Goal: Task Accomplishment & Management: Manage account settings

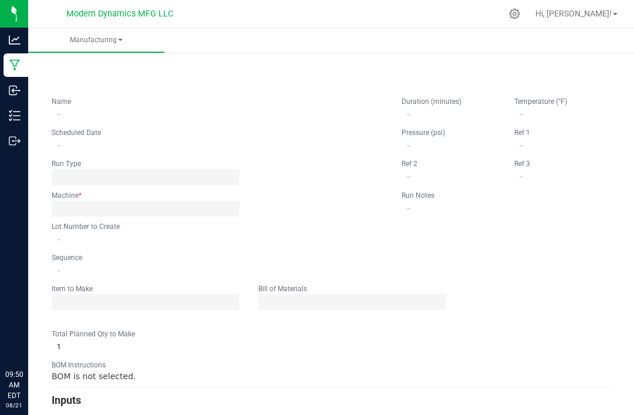
type input "Vacation Pineapple [GEOGRAPHIC_DATA]"
type input "[DATE] 9:00 AM"
type input "VACPCGR250819BULK"
type input "0"
type input "6,000"
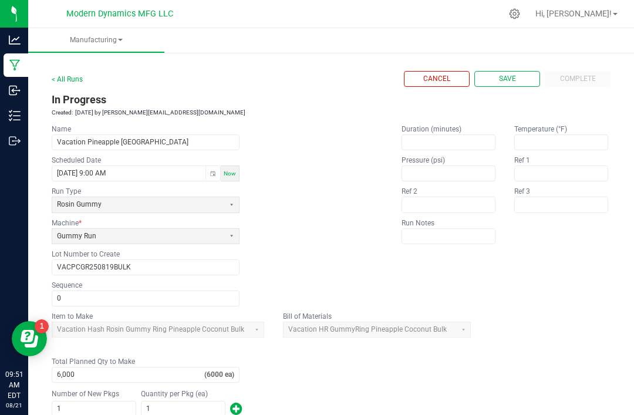
click at [73, 75] on link "< All Runs" at bounding box center [67, 79] width 31 height 8
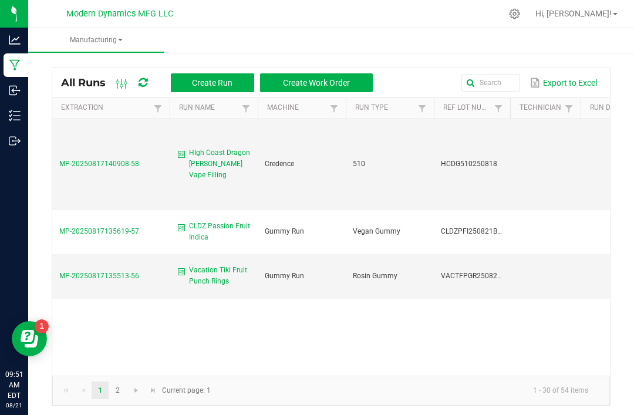
scroll to position [412, 0]
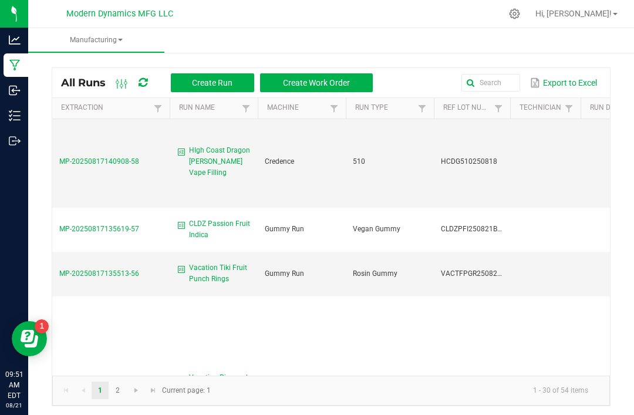
click at [109, 270] on span "MP-20250817135513-56" at bounding box center [99, 274] width 80 height 8
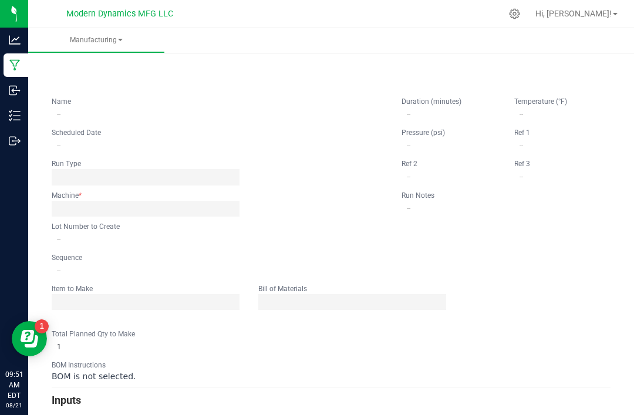
type input "Vacation Tiki Fruit Punch Rings"
type input "[DATE] 9:00 AM"
type input "VACTFPGR250820BULK"
type input "0"
type input "6,000"
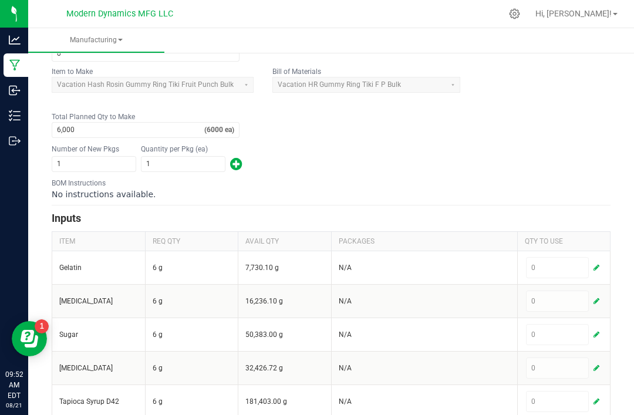
scroll to position [248, 0]
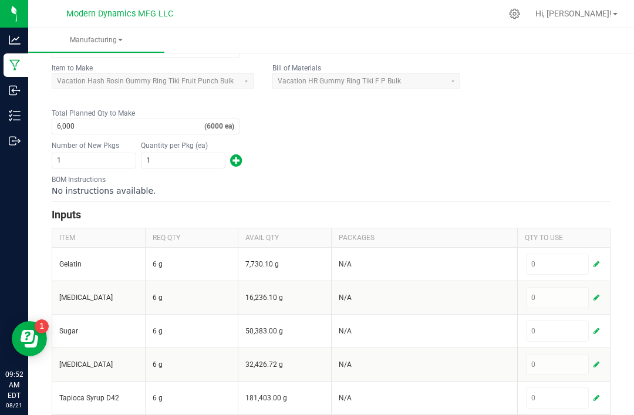
click at [600, 257] on div "0" at bounding box center [564, 264] width 76 height 21
click at [600, 261] on button "button" at bounding box center [596, 264] width 11 height 14
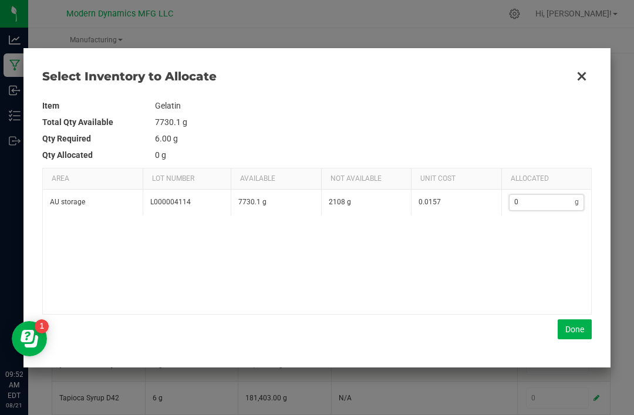
click at [536, 197] on input "0" at bounding box center [543, 202] width 66 height 15
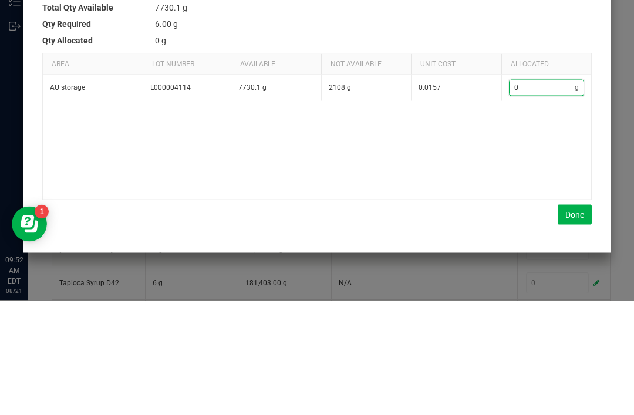
type input "2"
type input "21"
type input "210"
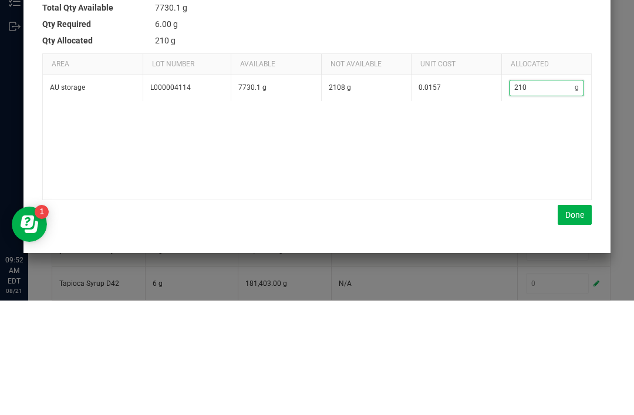
type input "2107"
type input "2,107"
type input "2107.4"
type input "2,107.4"
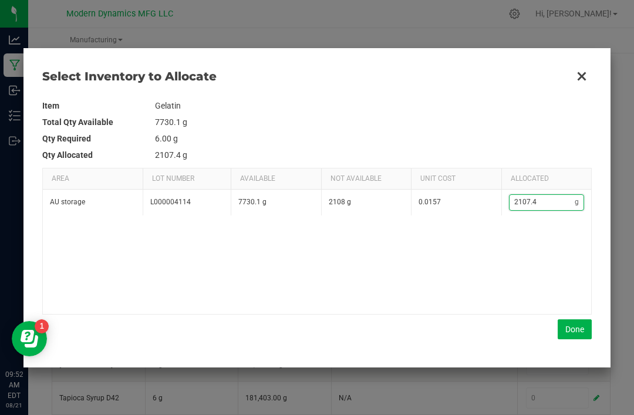
click at [573, 321] on button "Done" at bounding box center [575, 329] width 34 height 20
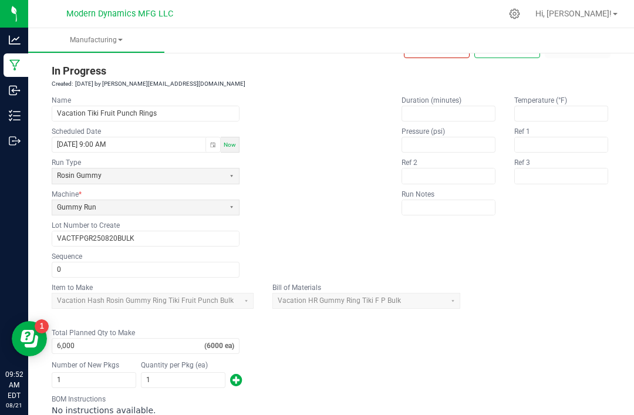
scroll to position [26, 0]
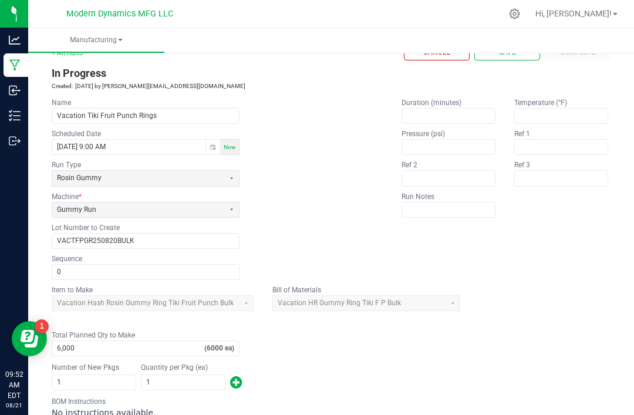
click at [512, 45] on button "Save" at bounding box center [507, 53] width 66 height 16
type input "1"
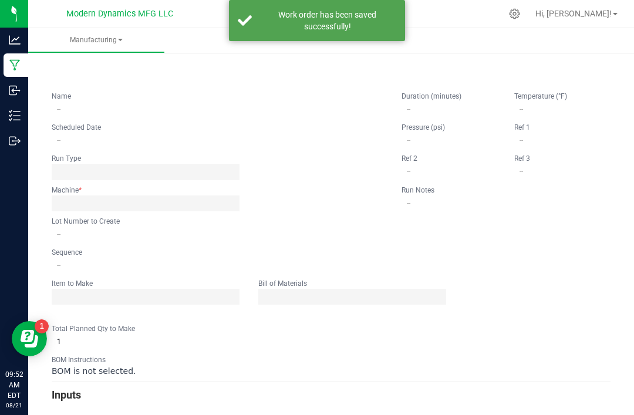
scroll to position [0, 0]
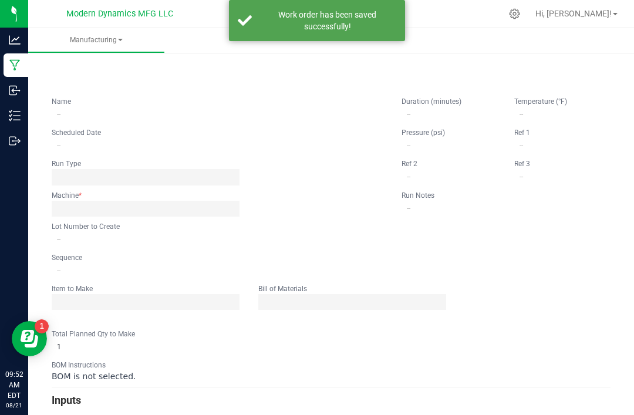
type input "Vacation Tiki Fruit Punch Rings"
type input "[DATE] 9:00 AM"
type input "VACTFPGR250820BULK"
type input "0"
type input "6,000"
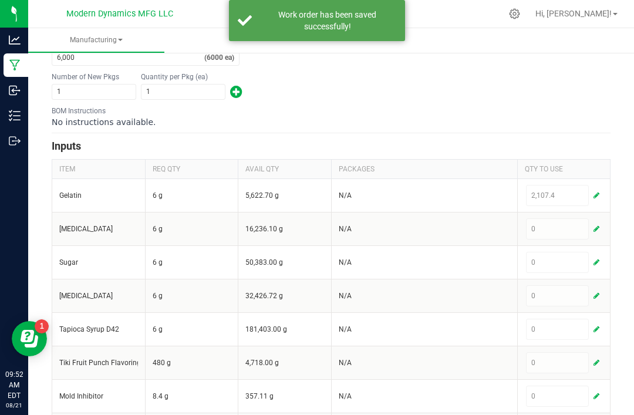
scroll to position [318, 0]
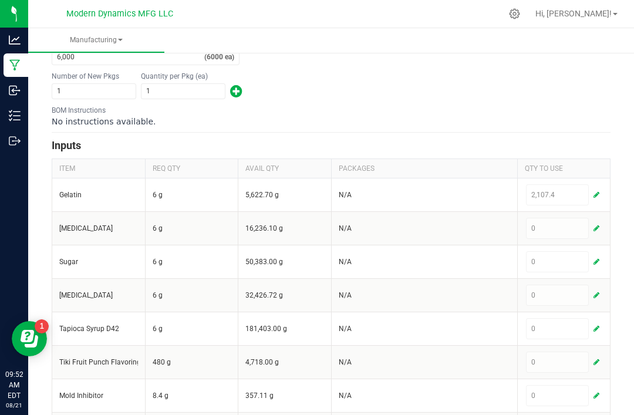
click at [595, 224] on span "button" at bounding box center [597, 228] width 6 height 9
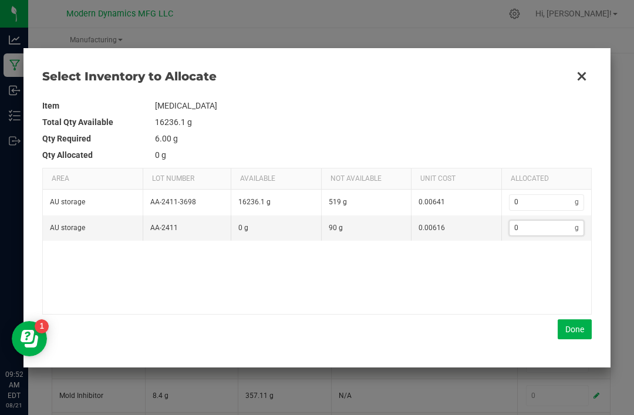
click at [545, 234] on input "0" at bounding box center [543, 228] width 66 height 15
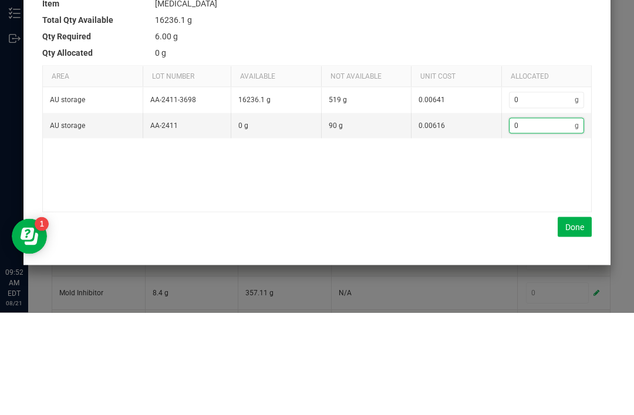
type input "5"
type input "51"
type input "518"
type input "518.8"
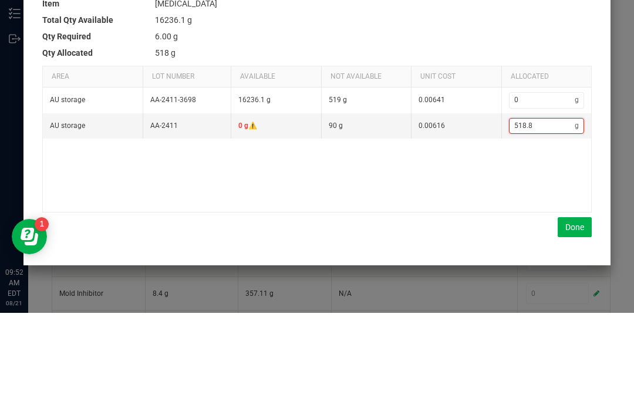
type input "518.8"
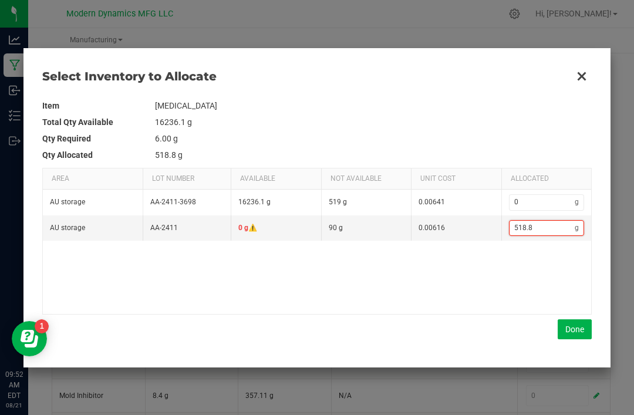
click at [575, 328] on button "Done" at bounding box center [575, 329] width 34 height 20
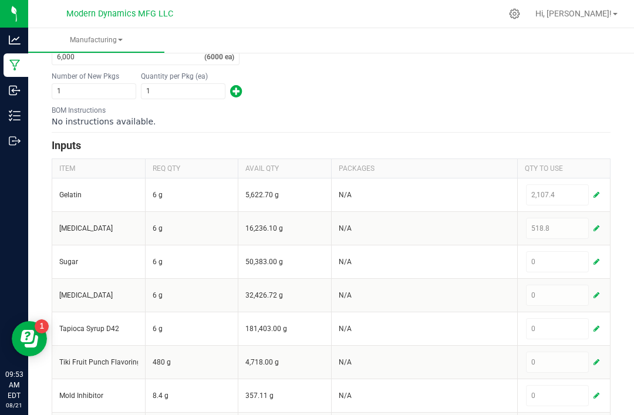
click at [595, 255] on button "button" at bounding box center [596, 262] width 11 height 14
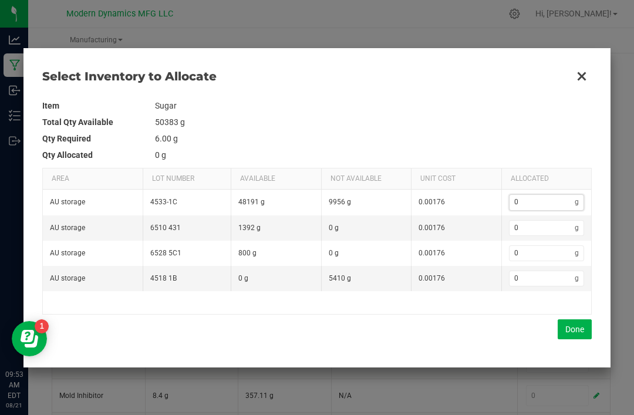
click at [540, 198] on input "0" at bounding box center [543, 202] width 66 height 15
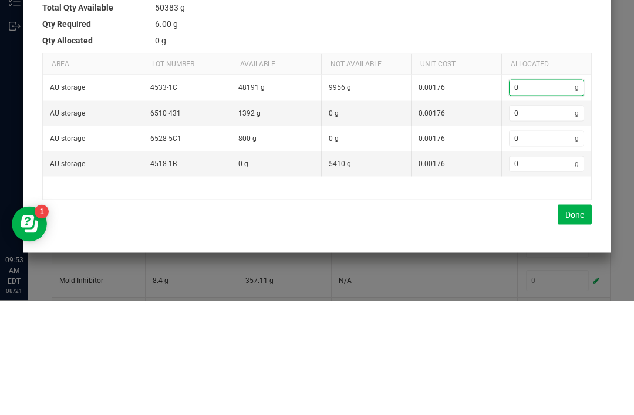
type input "9"
type input "99"
type input "995"
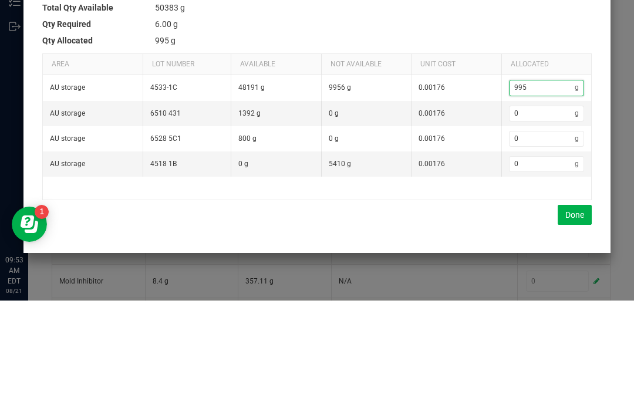
type input "9954"
type input "9,954"
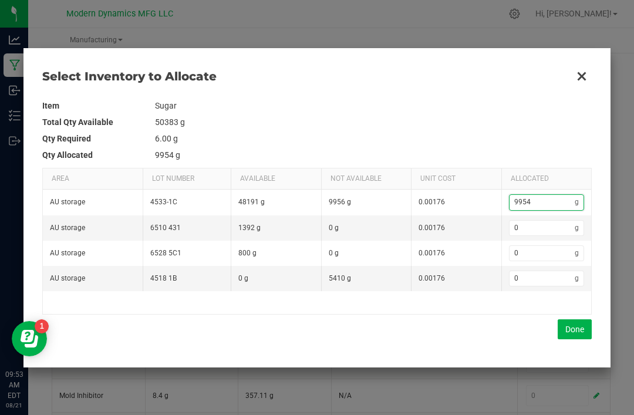
click at [577, 324] on button "Done" at bounding box center [575, 329] width 34 height 20
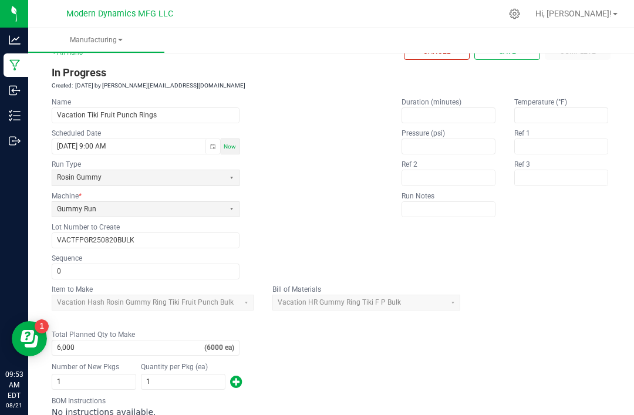
scroll to position [28, 0]
click at [509, 43] on button "Save" at bounding box center [507, 51] width 66 height 16
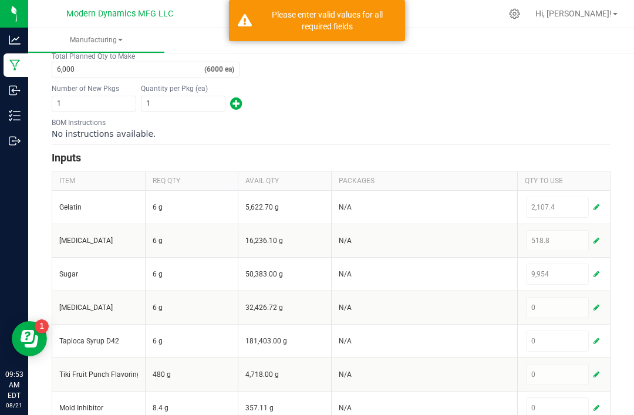
scroll to position [306, 0]
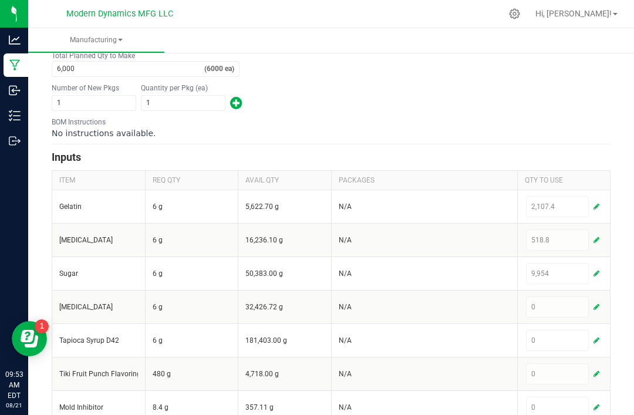
click at [598, 269] on span "button" at bounding box center [597, 273] width 6 height 9
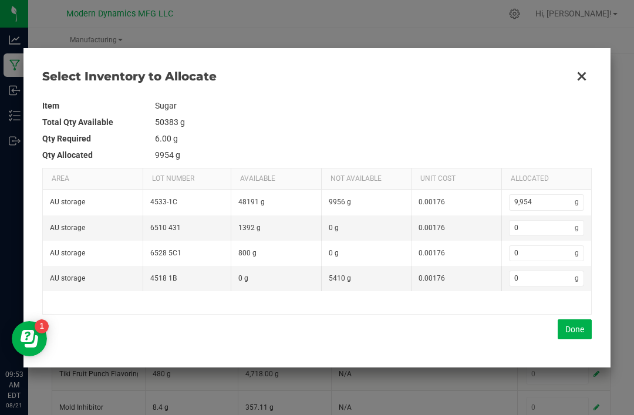
click at [574, 331] on button "Done" at bounding box center [575, 329] width 34 height 20
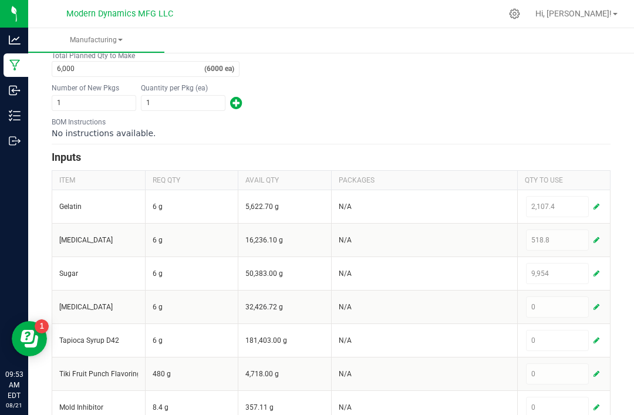
click at [598, 233] on button "button" at bounding box center [596, 240] width 11 height 14
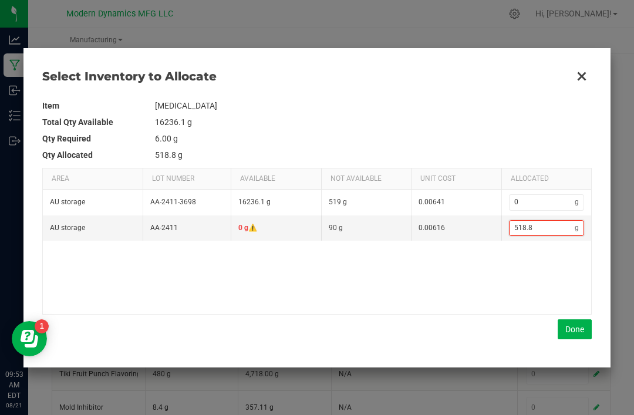
click at [544, 227] on input "518.8" at bounding box center [543, 228] width 66 height 15
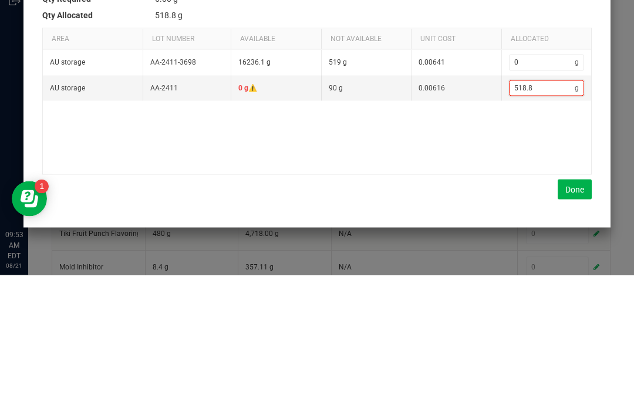
type input "0"
click at [536, 195] on input "0" at bounding box center [543, 202] width 66 height 15
type input "5"
type input "51"
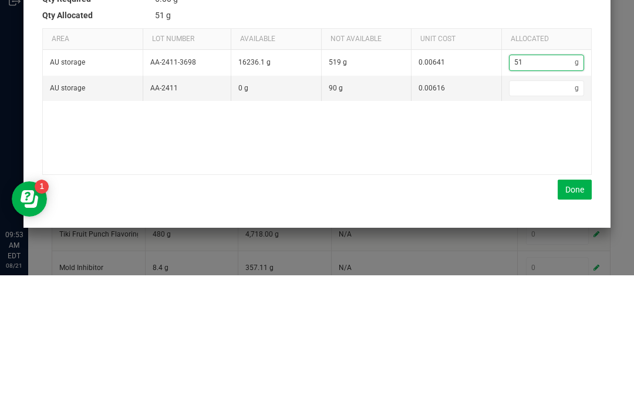
type input "518"
type input "518.8"
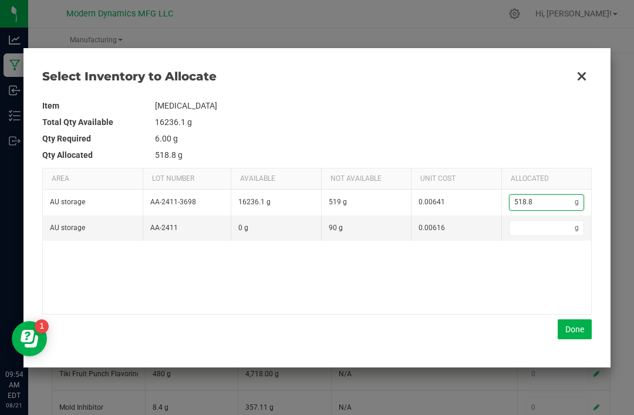
click at [574, 329] on button "Done" at bounding box center [575, 329] width 34 height 20
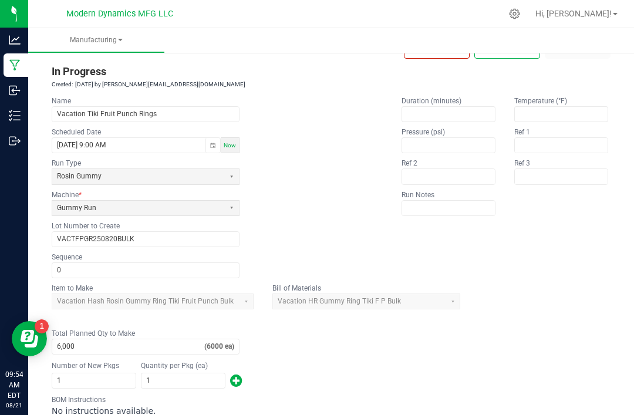
scroll to position [27, 0]
click at [511, 44] on button "Save" at bounding box center [507, 52] width 66 height 16
type input "1"
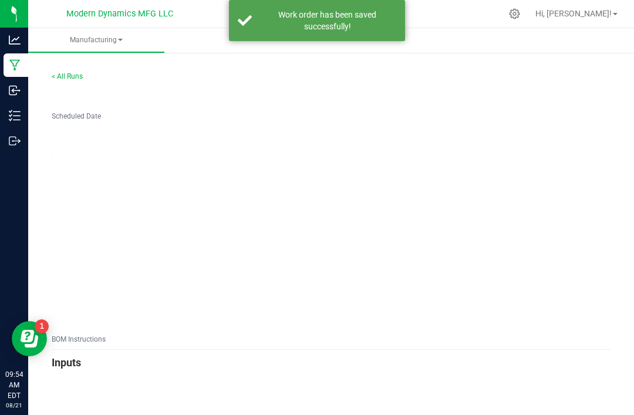
type input "1"
type input "Vacation Tiki Fruit Punch Rings"
type input "VACTFPGR250820BULK"
type input "0"
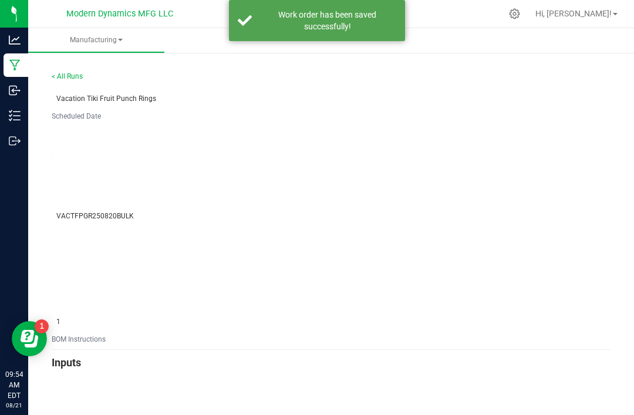
type input "6,000"
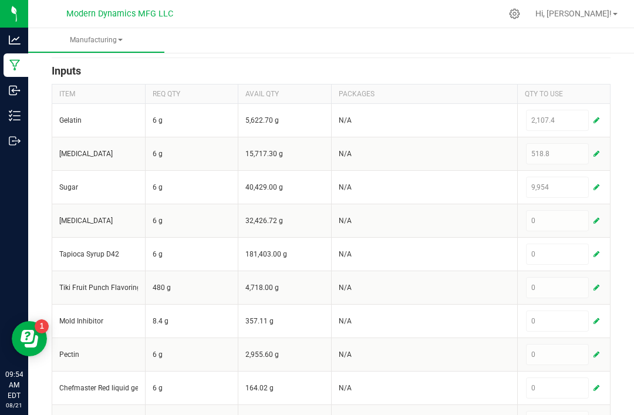
scroll to position [393, 0]
click at [598, 213] on button "button" at bounding box center [596, 220] width 11 height 14
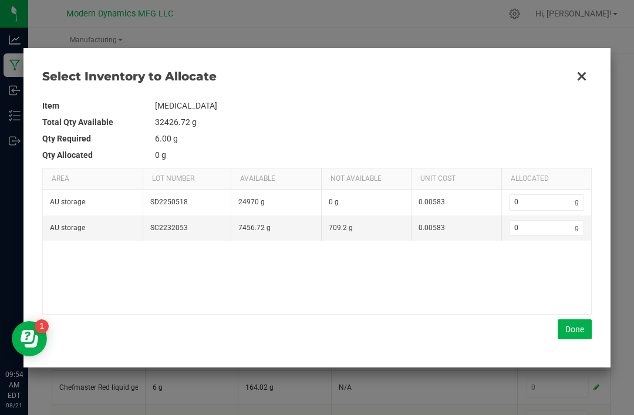
click at [547, 260] on div "AU storage SD2250518 24970 g 0 g 0.00583 0 g AU storage SC2232053 7456.72 g 709…" at bounding box center [317, 252] width 548 height 124
click at [544, 264] on div "AU storage SD2250518 24970 g 0 g 0.00583 0 g AU storage SC2232053 7456.72 g 709…" at bounding box center [317, 252] width 548 height 124
click at [544, 262] on div "AU storage SD2250518 24970 g 0 g 0.00583 0 g AU storage SC2232053 7456.72 g 709…" at bounding box center [317, 252] width 548 height 124
click at [540, 265] on div "AU storage SD2250518 24970 g 0 g 0.00583 0 g AU storage SC2232053 7456.72 g 709…" at bounding box center [317, 252] width 548 height 124
click at [541, 265] on div "AU storage SD2250518 24970 g 0 g 0.00583 0 g AU storage SC2232053 7456.72 g 709…" at bounding box center [317, 252] width 548 height 124
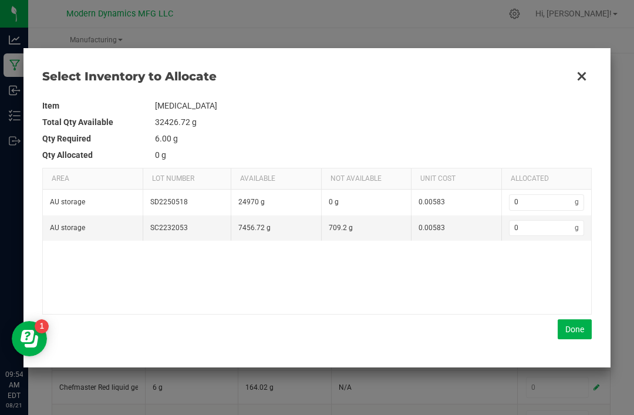
click at [538, 264] on div "AU storage SD2250518 24970 g 0 g 0.00583 0 g AU storage SC2232053 7456.72 g 709…" at bounding box center [317, 252] width 548 height 124
click at [545, 270] on div "AU storage SD2250518 24970 g 0 g 0.00583 0 g AU storage SC2232053 7456.72 g 709…" at bounding box center [317, 252] width 548 height 124
click at [558, 264] on div "AU storage SD2250518 24970 g 0 g 0.00583 0 g AU storage SC2232053 7456.72 g 709…" at bounding box center [317, 252] width 548 height 124
click at [563, 262] on div "AU storage SD2250518 24970 g 0 g 0.00583 0 g AU storage SC2232053 7456.72 g 709…" at bounding box center [317, 252] width 548 height 124
click at [578, 357] on div "Select Inventory to Allocate Item [MEDICAL_DATA] Total Qty Available 32426.72 g…" at bounding box center [316, 207] width 587 height 319
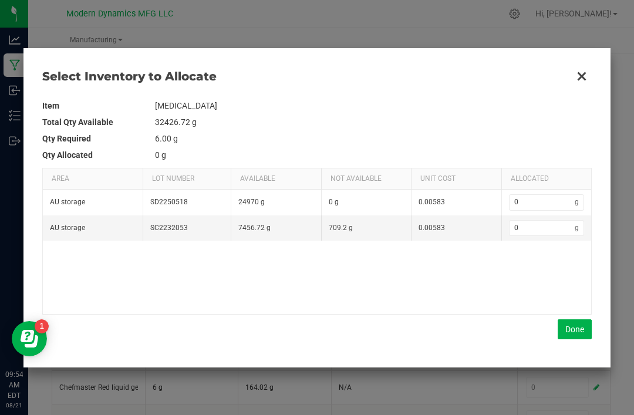
click at [578, 369] on div at bounding box center [317, 207] width 634 height 415
click at [575, 364] on div "Select Inventory to Allocate Item [MEDICAL_DATA] Total Qty Available 32426.72 g…" at bounding box center [316, 207] width 587 height 319
click at [570, 361] on div "Select Inventory to Allocate Item [MEDICAL_DATA] Total Qty Available 32426.72 g…" at bounding box center [316, 207] width 587 height 319
click at [580, 360] on div "Select Inventory to Allocate Item [MEDICAL_DATA] Total Qty Available 32426.72 g…" at bounding box center [316, 207] width 587 height 319
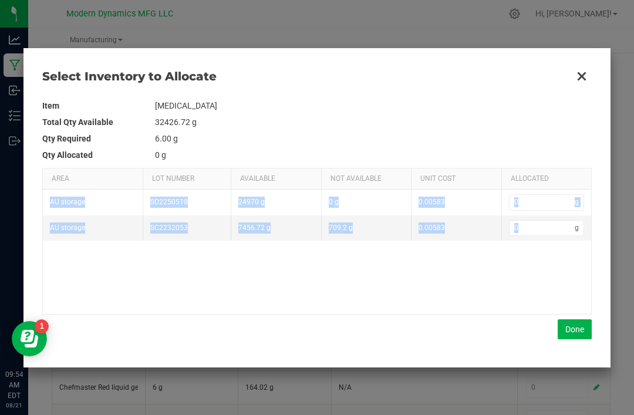
click at [578, 369] on div at bounding box center [317, 207] width 634 height 415
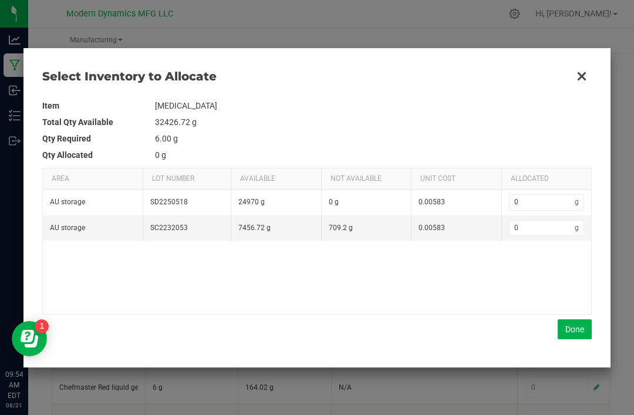
click at [560, 258] on div "AU storage SD2250518 24970 g 0 g 0.00583 0 g AU storage SC2232053 7456.72 g 709…" at bounding box center [317, 252] width 548 height 124
click at [541, 265] on div "AU storage SD2250518 24970 g 0 g 0.00583 0 g AU storage SC2232053 7456.72 g 709…" at bounding box center [317, 252] width 548 height 124
click at [570, 366] on div "Select Inventory to Allocate Item [MEDICAL_DATA] Total Qty Available 32426.72 g…" at bounding box center [316, 207] width 587 height 319
click at [573, 368] on div at bounding box center [317, 207] width 634 height 415
click at [578, 113] on td "[MEDICAL_DATA]" at bounding box center [373, 105] width 437 height 16
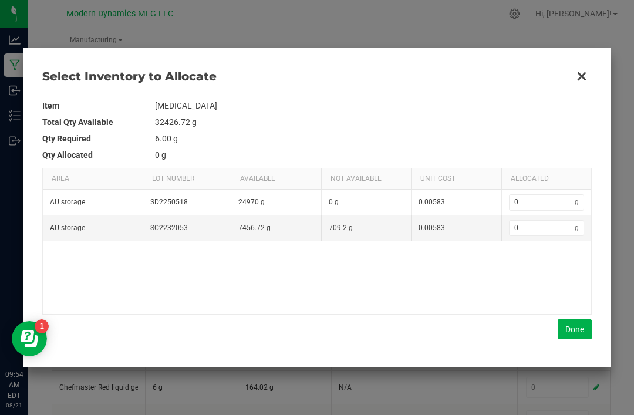
click at [580, 111] on td "[MEDICAL_DATA]" at bounding box center [373, 105] width 437 height 16
click at [581, 118] on td "32426.72 g" at bounding box center [373, 122] width 437 height 16
click at [571, 364] on div "Select Inventory to Allocate Item [MEDICAL_DATA] Total Qty Available 32426.72 g…" at bounding box center [316, 207] width 587 height 319
click at [567, 321] on button "Done" at bounding box center [575, 329] width 34 height 20
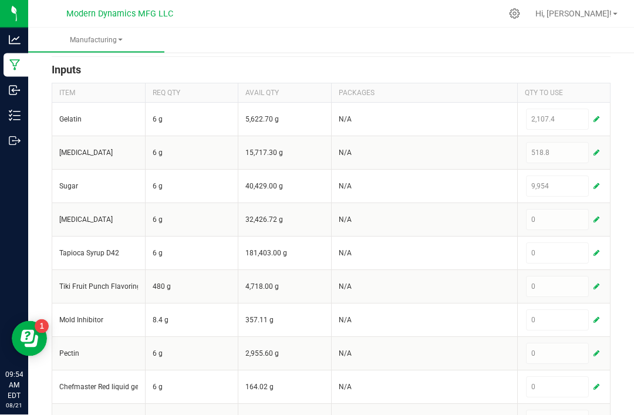
scroll to position [36, 0]
click at [603, 208] on div "0" at bounding box center [564, 219] width 79 height 23
click at [598, 216] on span "button" at bounding box center [597, 220] width 6 height 9
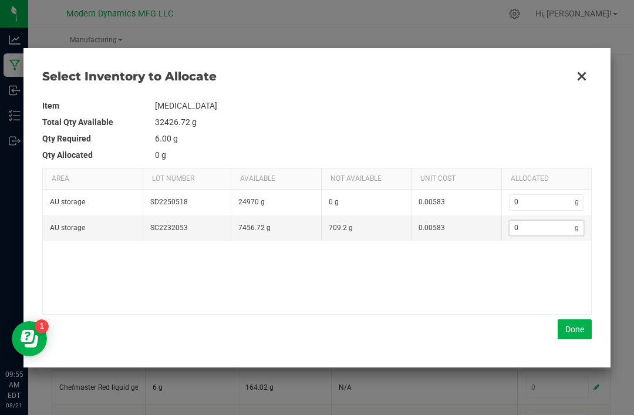
click at [542, 224] on input "0" at bounding box center [543, 228] width 66 height 15
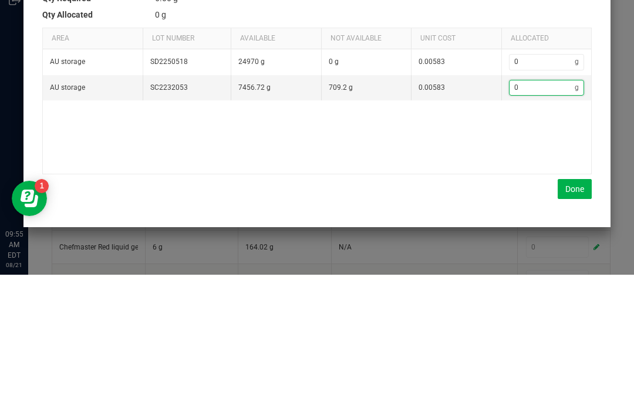
type input "7"
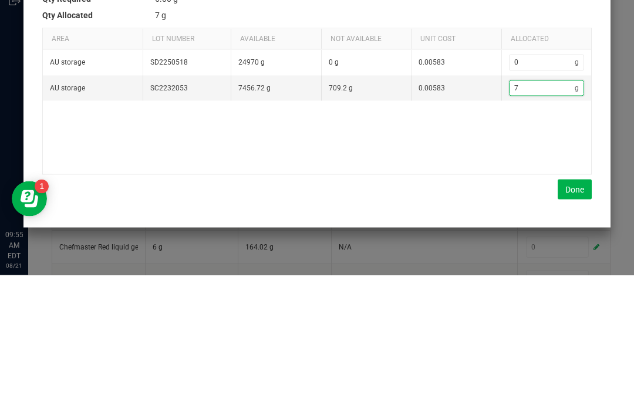
type input "71"
type input "710"
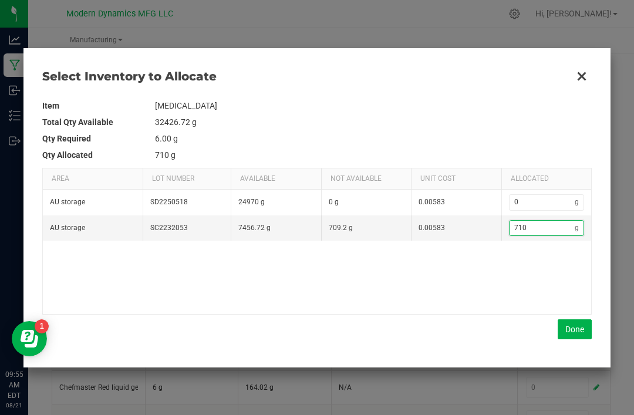
click at [574, 331] on button "Done" at bounding box center [575, 329] width 34 height 20
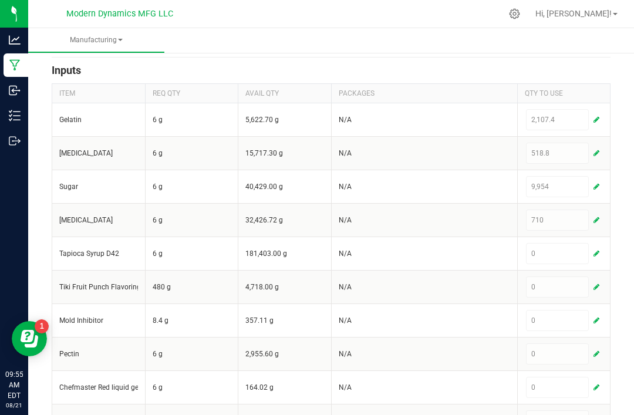
click at [597, 247] on button "button" at bounding box center [596, 254] width 11 height 14
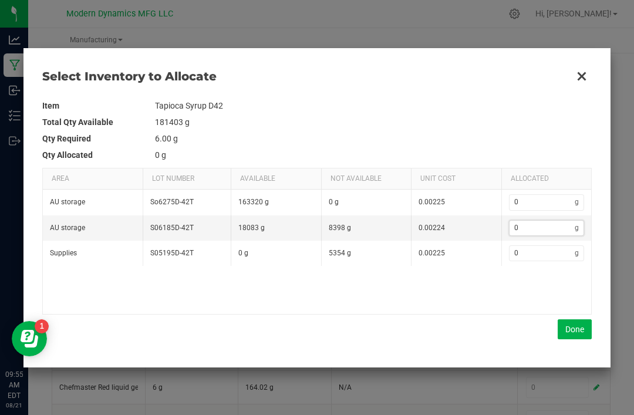
click at [547, 223] on input "0" at bounding box center [543, 228] width 66 height 15
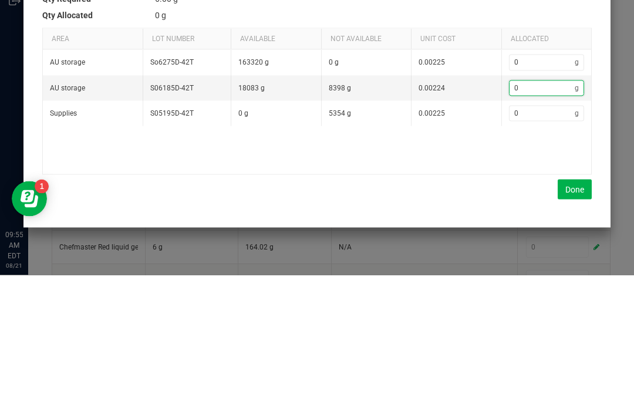
type input "8"
type input "83"
type input "833"
type input "8335"
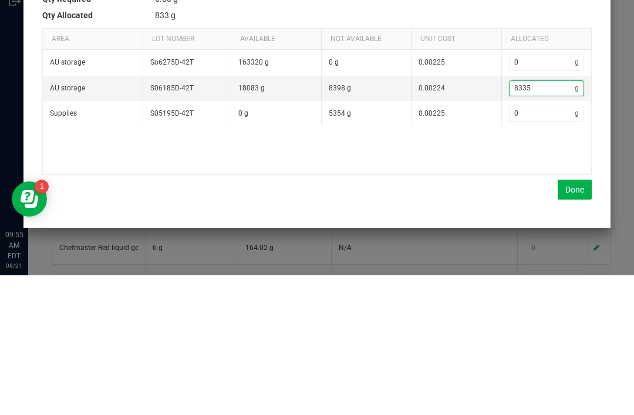
type input "8,335"
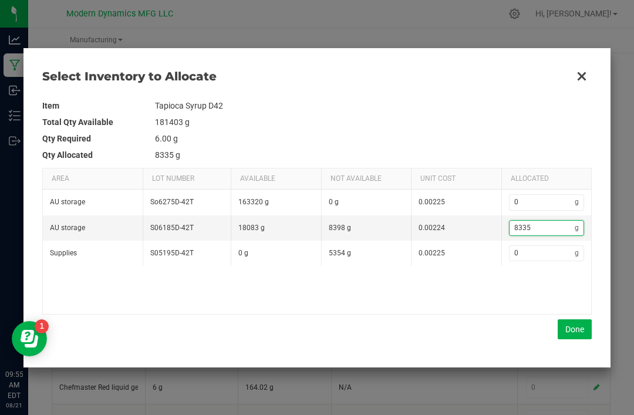
click at [571, 326] on button "Done" at bounding box center [575, 329] width 34 height 20
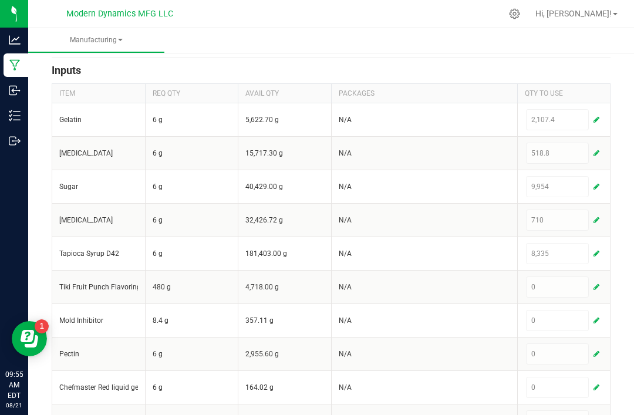
click at [598, 280] on button "button" at bounding box center [596, 287] width 11 height 14
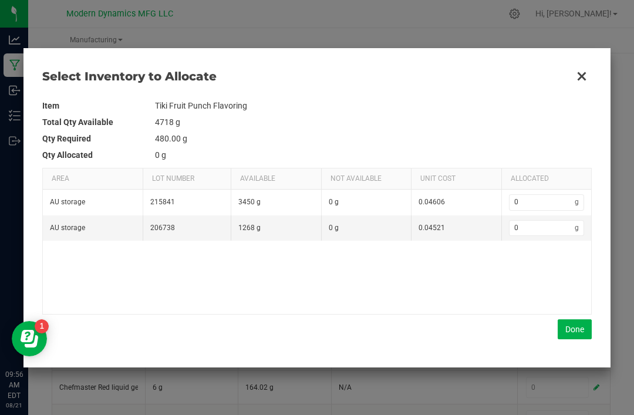
click at [550, 217] on td "0 g" at bounding box center [547, 228] width 90 height 25
click at [544, 227] on input "0" at bounding box center [543, 228] width 66 height 15
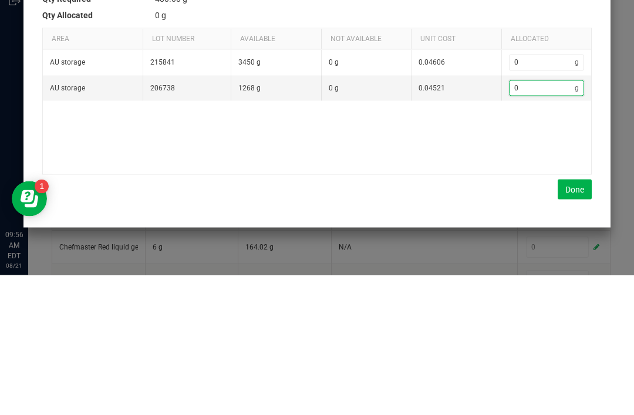
type input "4"
type input "48"
type input "485"
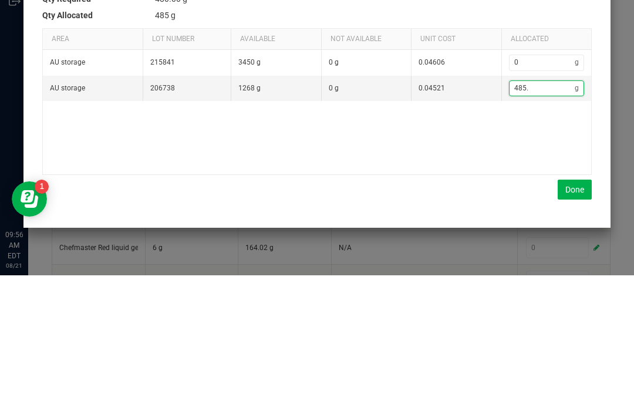
type input "485.8"
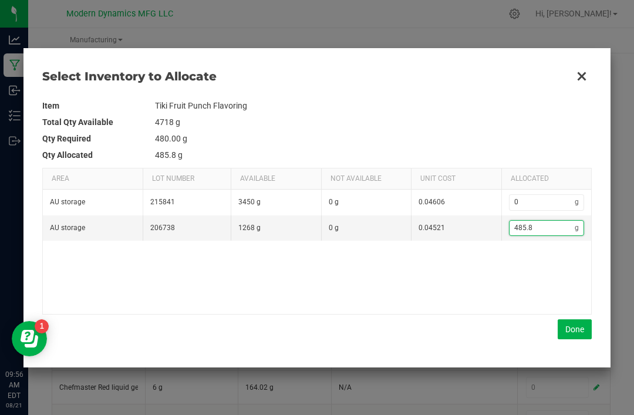
click at [575, 322] on button "Done" at bounding box center [575, 329] width 34 height 20
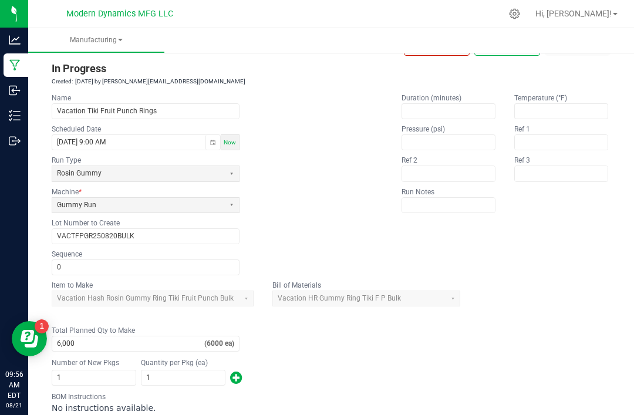
scroll to position [31, 0]
click at [517, 41] on button "Save" at bounding box center [507, 49] width 66 height 16
type input "1"
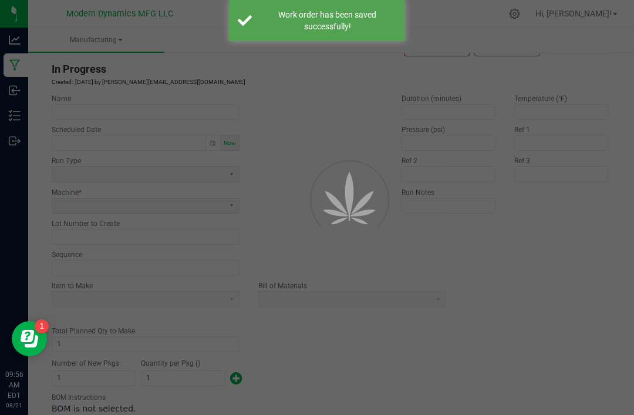
scroll to position [0, 0]
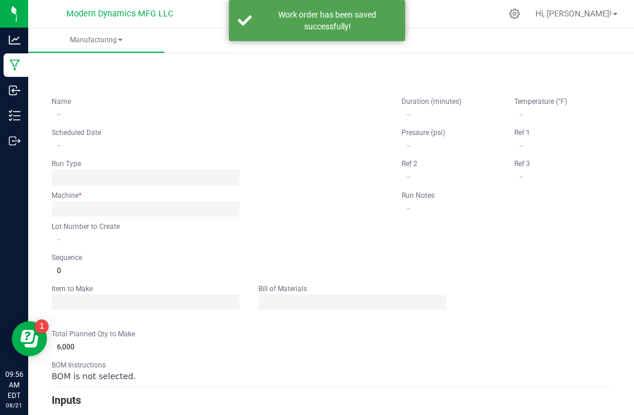
type input "Vacation Tiki Fruit Punch Rings"
type input "[DATE] 9:00 AM"
type input "VACTFPGR250820BULK"
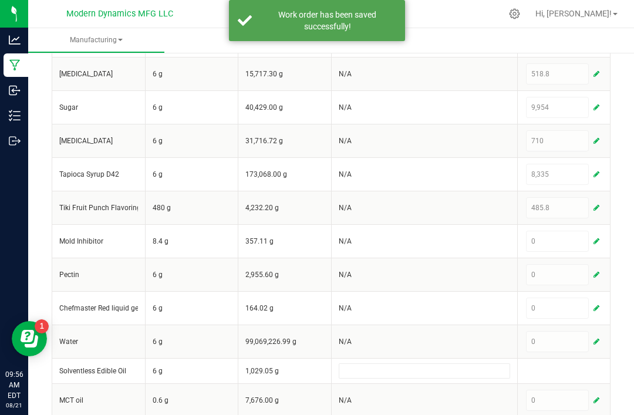
scroll to position [473, 0]
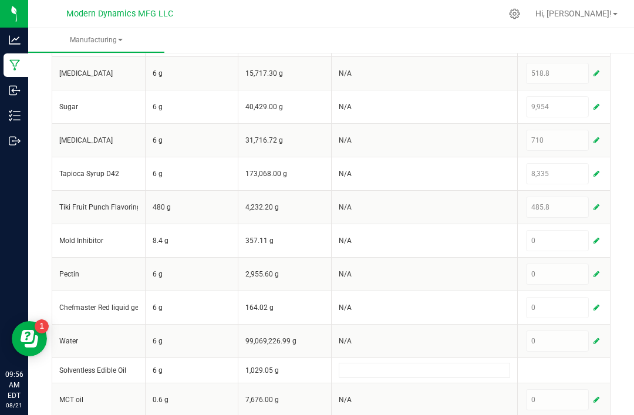
click at [597, 237] on span "button" at bounding box center [597, 240] width 6 height 9
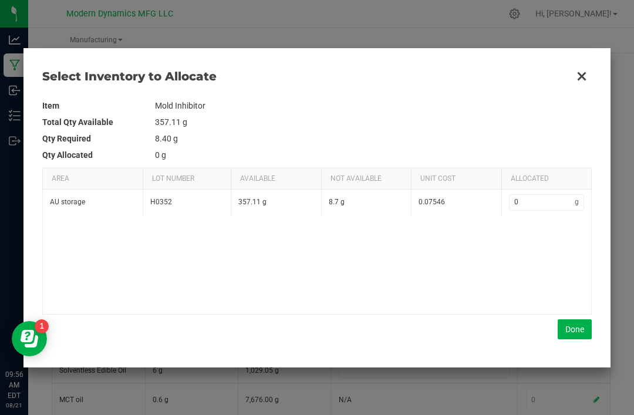
click at [539, 239] on div "AU storage H0352 357.11 g 8.7 g 0.07546 0 g" at bounding box center [317, 252] width 548 height 124
click at [536, 237] on div "AU storage H0352 357.11 g 8.7 g 0.07546 0 g" at bounding box center [317, 252] width 548 height 124
click at [537, 237] on div "AU storage H0352 357.11 g 8.7 g 0.07546 0 g" at bounding box center [317, 252] width 548 height 124
click at [536, 238] on div "AU storage H0352 357.11 g 8.7 g 0.07546 0 g" at bounding box center [317, 252] width 548 height 124
click at [543, 238] on div "AU storage H0352 357.11 g 8.7 g 0.07546 0 g" at bounding box center [317, 252] width 548 height 124
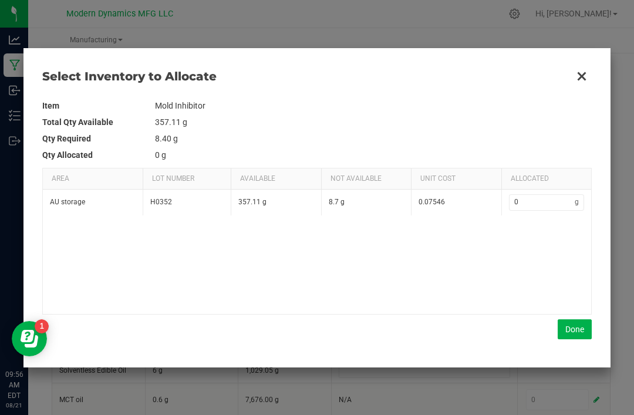
click at [540, 237] on div "AU storage H0352 357.11 g 8.7 g 0.07546 0 g" at bounding box center [317, 252] width 548 height 124
click at [533, 238] on div "AU storage H0352 357.11 g 8.7 g 0.07546 0 g" at bounding box center [317, 252] width 548 height 124
click at [543, 240] on div "AU storage H0352 357.11 g 8.7 g 0.07546 0 g" at bounding box center [317, 252] width 548 height 124
click at [536, 235] on div "AU storage H0352 357.11 g 8.7 g 0.07546 0 g" at bounding box center [317, 252] width 548 height 124
click at [546, 241] on div "AU storage H0352 357.11 g 8.7 g 0.07546 0 g" at bounding box center [317, 252] width 548 height 124
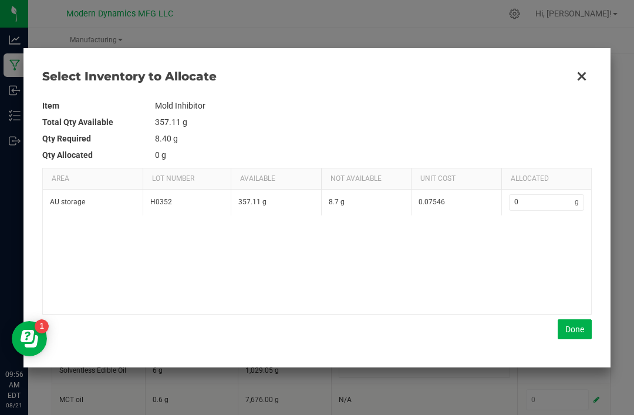
click at [521, 238] on div "AU storage H0352 357.11 g 8.7 g 0.07546 0 g" at bounding box center [317, 252] width 548 height 124
click at [535, 235] on div "AU storage H0352 357.11 g 8.7 g 0.07546 0 g" at bounding box center [317, 252] width 548 height 124
click at [527, 233] on div "AU storage H0352 357.11 g 8.7 g 0.07546 0 g" at bounding box center [317, 252] width 548 height 124
click at [536, 233] on div "AU storage H0352 357.11 g 8.7 g 0.07546 0 g" at bounding box center [317, 252] width 548 height 124
click at [550, 240] on div "AU storage H0352 357.11 g 8.7 g 0.07546 0 g" at bounding box center [317, 252] width 548 height 124
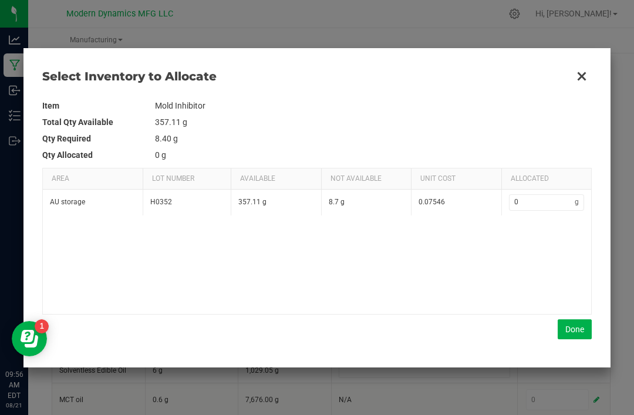
click at [563, 235] on div "AU storage H0352 357.11 g 8.7 g 0.07546 0 g" at bounding box center [317, 252] width 548 height 124
click at [534, 236] on div "AU storage H0352 357.11 g 8.7 g 0.07546 0 g" at bounding box center [317, 252] width 548 height 124
click at [523, 243] on div "AU storage H0352 357.11 g 8.7 g 0.07546 0 g" at bounding box center [317, 252] width 548 height 124
click at [530, 235] on div "AU storage H0352 357.11 g 8.7 g 0.07546 0 g" at bounding box center [317, 252] width 548 height 124
click at [579, 366] on div "Select Inventory to Allocate Item Mold Inhibitor Total Qty Available 357.11 g Q…" at bounding box center [316, 207] width 587 height 319
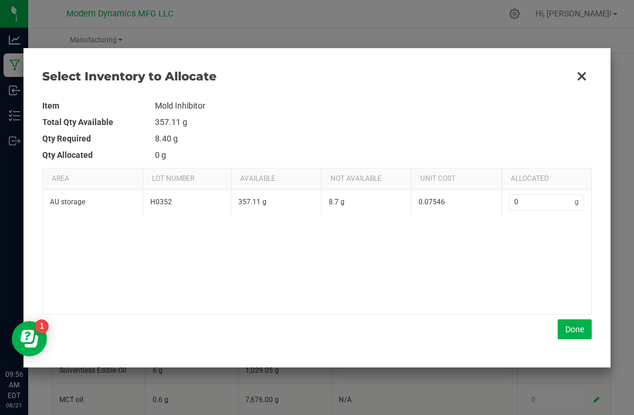
click at [567, 361] on div "Select Inventory to Allocate Item Mold Inhibitor Total Qty Available 357.11 g Q…" at bounding box center [316, 207] width 587 height 319
click at [574, 363] on div "Select Inventory to Allocate Item Mold Inhibitor Total Qty Available 357.11 g Q…" at bounding box center [316, 207] width 587 height 319
click at [574, 365] on div "Select Inventory to Allocate Item Mold Inhibitor Total Qty Available 357.11 g Q…" at bounding box center [316, 207] width 587 height 319
click at [574, 362] on div "Select Inventory to Allocate Item Mold Inhibitor Total Qty Available 357.11 g Q…" at bounding box center [316, 207] width 587 height 319
click at [568, 369] on div at bounding box center [317, 207] width 634 height 415
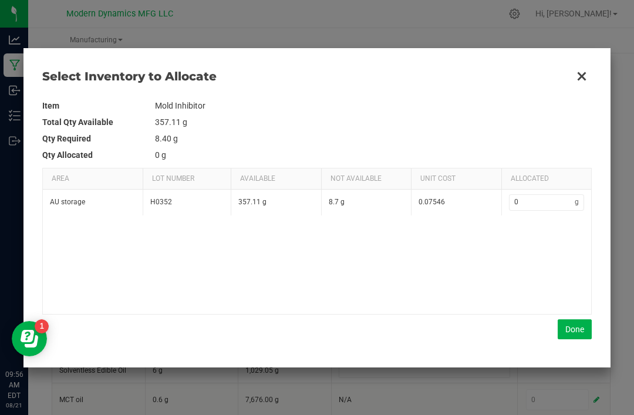
click at [470, 314] on kendo-grid "Area Lot Number Available Not Available Unit Cost Allocated AU storage H0352 35…" at bounding box center [317, 241] width 550 height 147
click at [566, 363] on div "Select Inventory to Allocate Item Mold Inhibitor Total Qty Available 357.11 g Q…" at bounding box center [316, 207] width 587 height 319
click at [573, 365] on div "Select Inventory to Allocate Item Mold Inhibitor Total Qty Available 357.11 g Q…" at bounding box center [316, 207] width 587 height 319
click at [570, 365] on div "Select Inventory to Allocate Item Mold Inhibitor Total Qty Available 357.11 g Q…" at bounding box center [316, 207] width 587 height 319
click at [592, 102] on div "Select Inventory to Allocate Item Mold Inhibitor Total Qty Available 357.11 g Q…" at bounding box center [316, 207] width 587 height 319
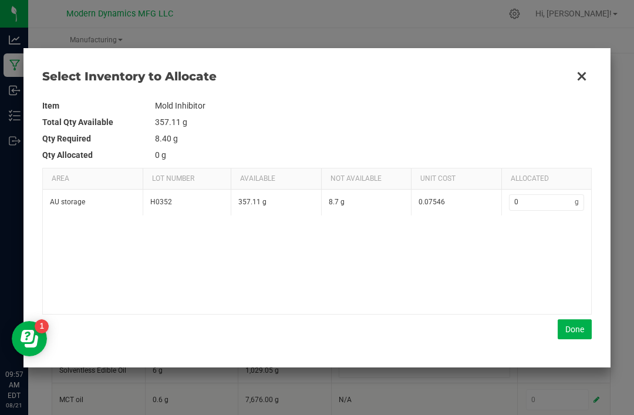
click at [592, 110] on div "Select Inventory to Allocate Item Mold Inhibitor Total Qty Available 357.11 g Q…" at bounding box center [316, 207] width 587 height 319
click at [578, 366] on div "Select Inventory to Allocate Item Mold Inhibitor Total Qty Available 357.11 g Q…" at bounding box center [316, 207] width 587 height 319
click at [575, 372] on div at bounding box center [317, 207] width 634 height 415
click at [581, 363] on div "Select Inventory to Allocate Item Mold Inhibitor Total Qty Available 357.11 g Q…" at bounding box center [316, 207] width 587 height 319
click at [580, 110] on td "Mold Inhibitor" at bounding box center [373, 105] width 437 height 16
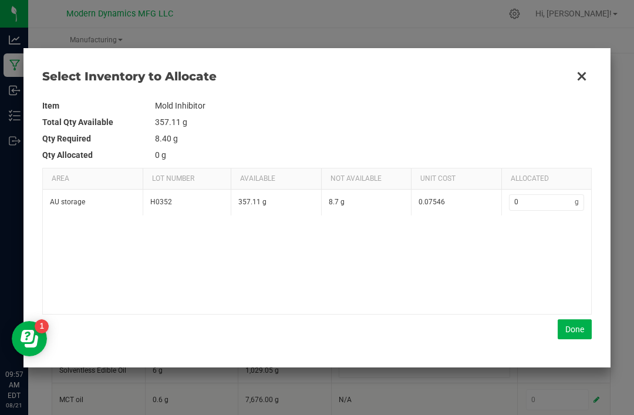
click at [586, 113] on td "Mold Inhibitor" at bounding box center [373, 105] width 437 height 16
click at [581, 114] on td "357.11 g" at bounding box center [373, 122] width 437 height 16
click at [548, 233] on div "AU storage H0352 357.11 g 8.7 g 0.07546 0 g" at bounding box center [317, 252] width 548 height 124
click at [547, 244] on div "AU storage H0352 357.11 g 8.7 g 0.07546 0 g" at bounding box center [317, 252] width 548 height 124
click at [537, 243] on div "AU storage H0352 357.11 g 8.7 g 0.07546 0 g" at bounding box center [317, 252] width 548 height 124
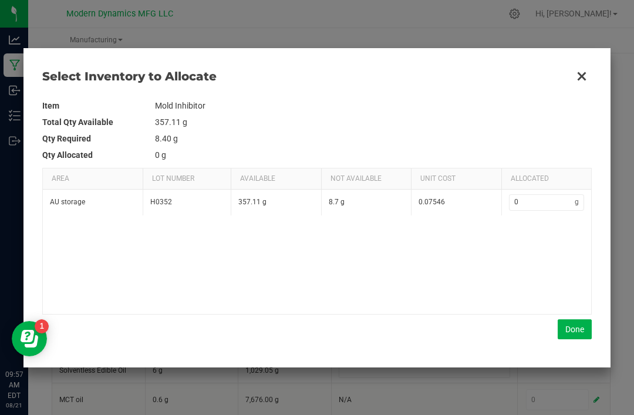
click at [534, 234] on div "AU storage H0352 357.11 g 8.7 g 0.07546 0 g" at bounding box center [317, 252] width 548 height 124
click at [547, 251] on div "AU storage H0352 357.11 g 8.7 g 0.07546 0 g" at bounding box center [317, 252] width 548 height 124
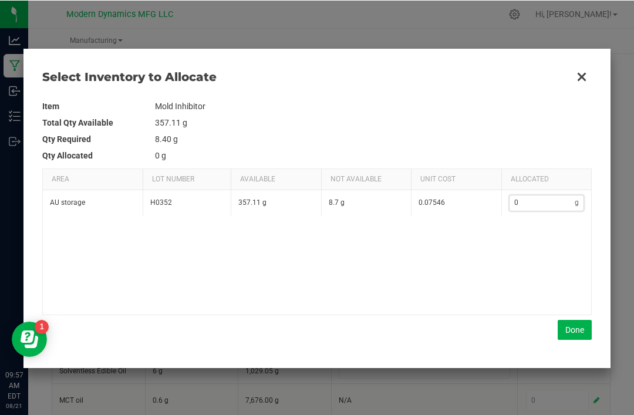
click at [533, 201] on input "0" at bounding box center [543, 202] width 66 height 15
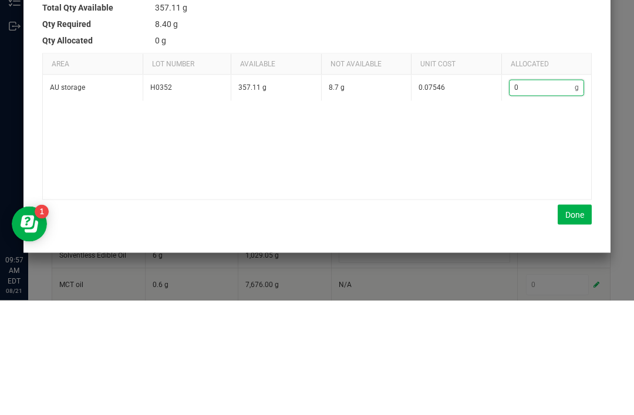
type input "8"
type input "8.9"
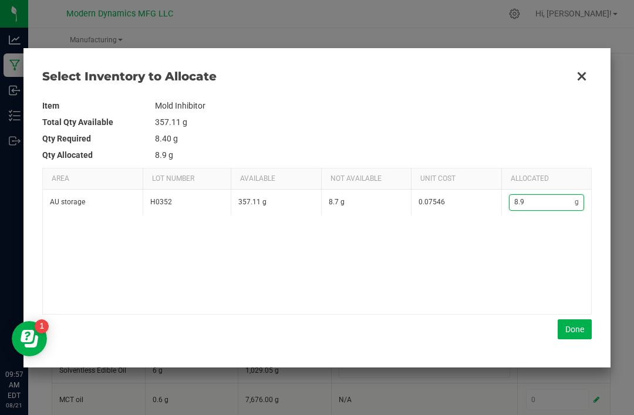
click at [572, 327] on button "Done" at bounding box center [575, 329] width 34 height 20
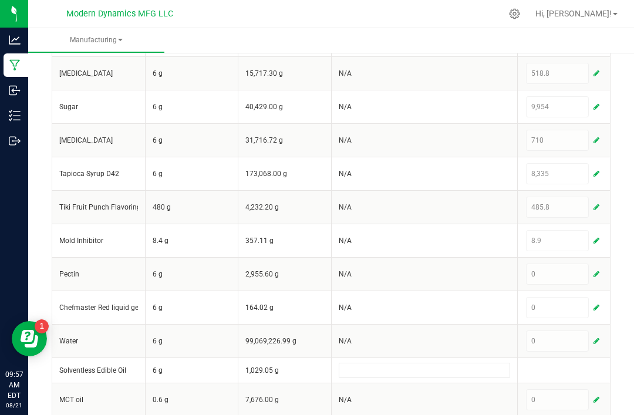
click at [596, 267] on button "button" at bounding box center [596, 274] width 11 height 14
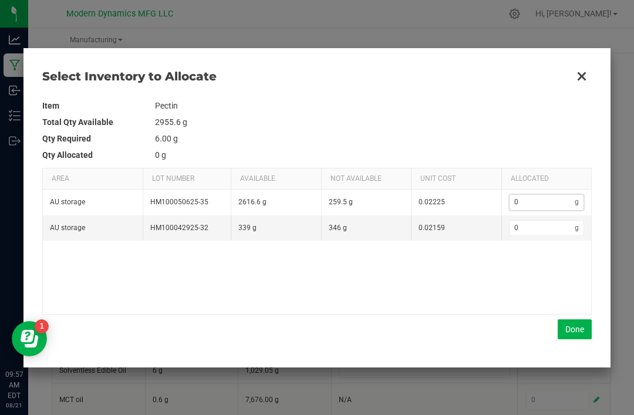
click at [540, 197] on input "0" at bounding box center [543, 202] width 66 height 15
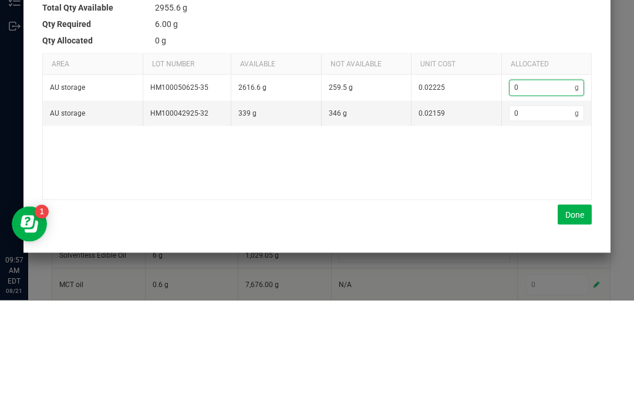
type input "2"
type input "25"
type input "259"
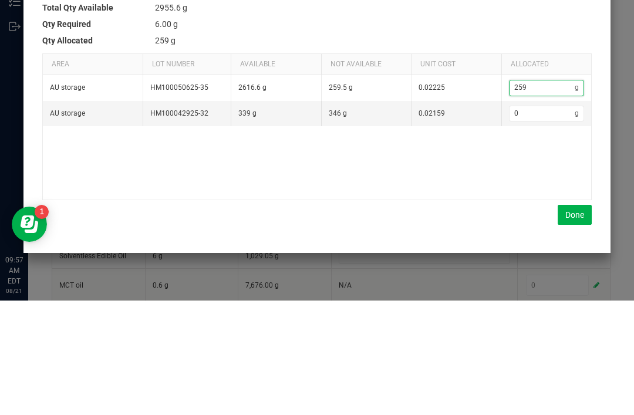
type input "259."
type input "259.4"
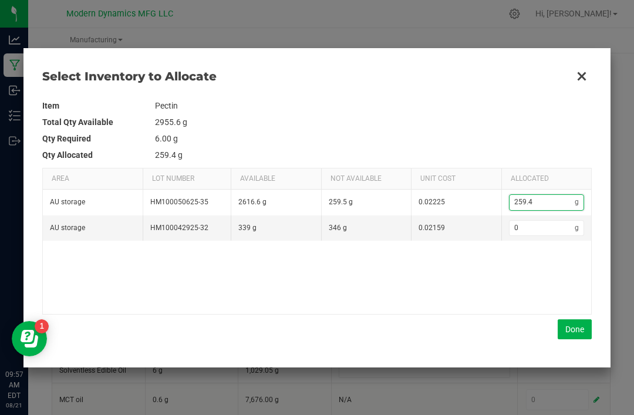
click at [573, 325] on button "Done" at bounding box center [575, 329] width 34 height 20
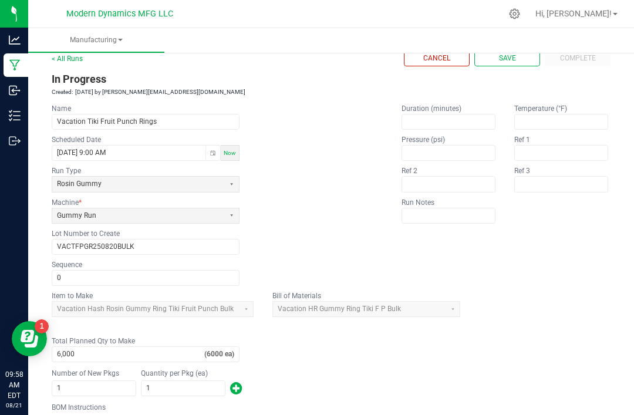
scroll to position [22, 0]
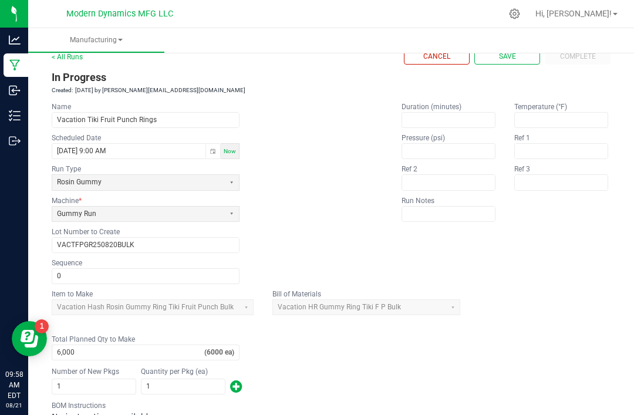
click at [519, 49] on button "Save" at bounding box center [507, 57] width 66 height 16
type input "1"
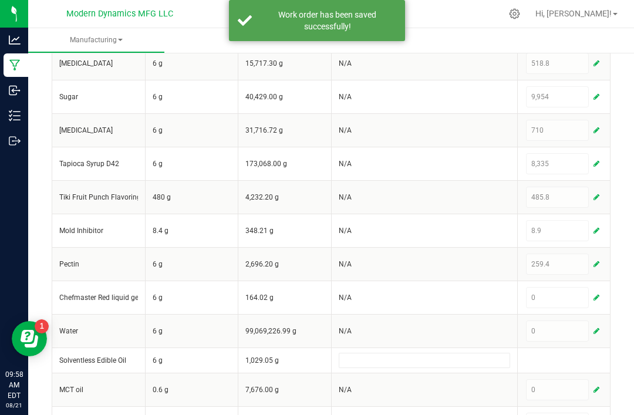
scroll to position [482, 0]
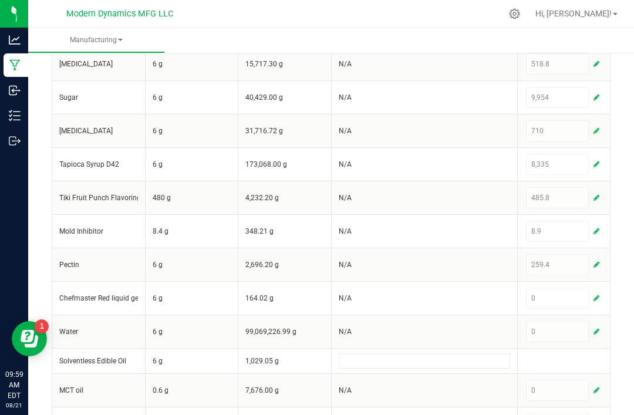
click at [603, 290] on div "0" at bounding box center [564, 298] width 79 height 23
click at [600, 301] on button "button" at bounding box center [596, 298] width 11 height 14
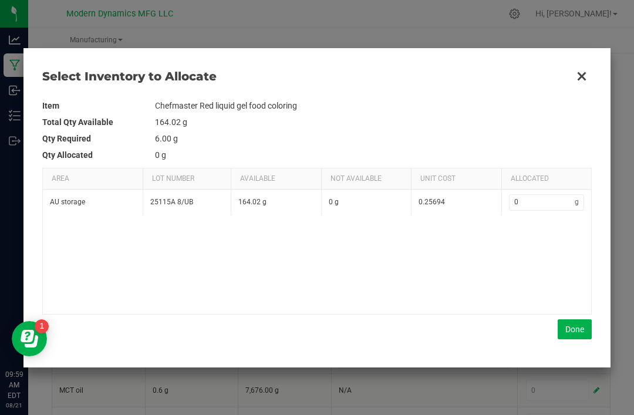
click at [538, 230] on div "AU storage 25115A 8/UB 164.02 g 0 g 0.25694 0 g" at bounding box center [317, 252] width 548 height 124
click at [536, 240] on div "AU storage 25115A 8/UB 164.02 g 0 g 0.25694 0 g" at bounding box center [317, 252] width 548 height 124
click at [539, 237] on div "AU storage 25115A 8/UB 164.02 g 0 g 0.25694 0 g" at bounding box center [317, 252] width 548 height 124
click at [534, 237] on div "AU storage 25115A 8/UB 164.02 g 0 g 0.25694 0 g" at bounding box center [317, 252] width 548 height 124
click at [533, 234] on div "AU storage 25115A 8/UB 164.02 g 0 g 0.25694 0 g" at bounding box center [317, 252] width 548 height 124
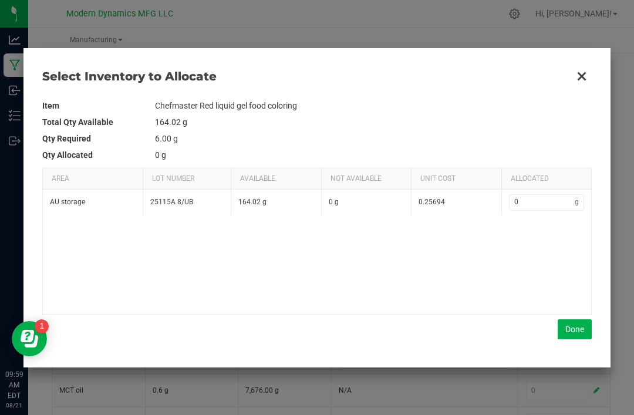
click at [537, 237] on div "AU storage 25115A 8/UB 164.02 g 0 g 0.25694 0 g" at bounding box center [317, 252] width 548 height 124
click at [532, 243] on div "AU storage 25115A 8/UB 164.02 g 0 g 0.25694 0 g" at bounding box center [317, 252] width 548 height 124
click at [532, 237] on div "AU storage 25115A 8/UB 164.02 g 0 g 0.25694 0 g" at bounding box center [317, 252] width 548 height 124
click at [531, 240] on div "AU storage 25115A 8/UB 164.02 g 0 g 0.25694 0 g" at bounding box center [317, 252] width 548 height 124
click at [534, 238] on div "AU storage 25115A 8/UB 164.02 g 0 g 0.25694 0 g" at bounding box center [317, 252] width 548 height 124
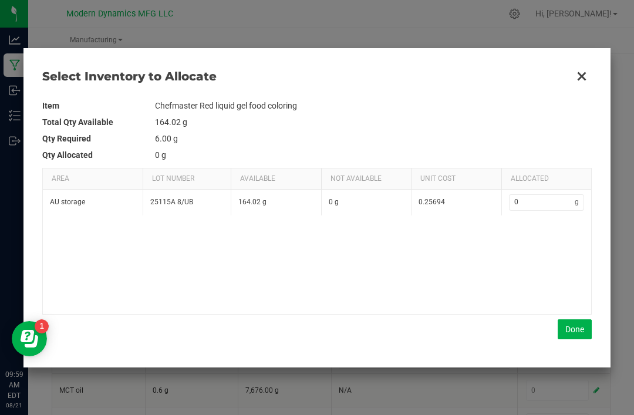
click at [534, 243] on div "AU storage 25115A 8/UB 164.02 g 0 g 0.25694 0 g" at bounding box center [317, 252] width 548 height 124
click at [548, 242] on div "AU storage 25115A 8/UB 164.02 g 0 g 0.25694 0 g" at bounding box center [317, 252] width 548 height 124
click at [533, 234] on div "AU storage 25115A 8/UB 164.02 g 0 g 0.25694 0 g" at bounding box center [317, 252] width 548 height 124
click at [559, 237] on div "AU storage 25115A 8/UB 164.02 g 0 g 0.25694 0 g" at bounding box center [317, 252] width 548 height 124
click at [578, 248] on div "AU storage 25115A 8/UB 164.02 g 0 g 0.25694 0 g" at bounding box center [317, 252] width 548 height 124
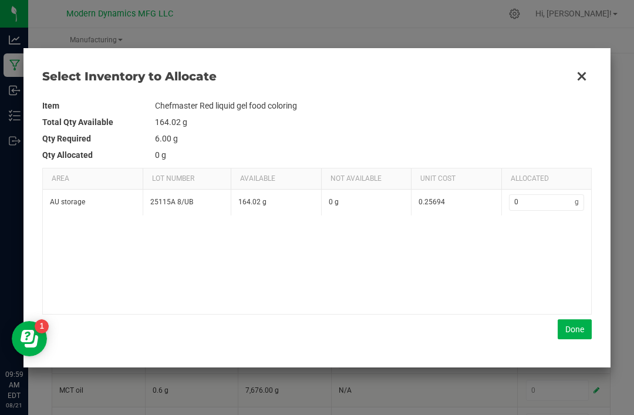
click at [583, 237] on div "AU storage 25115A 8/UB 164.02 g 0 g 0.25694 0 g" at bounding box center [317, 252] width 548 height 124
click at [553, 239] on div "AU storage 25115A 8/UB 164.02 g 0 g 0.25694 0 g" at bounding box center [317, 252] width 548 height 124
click at [525, 243] on div "AU storage 25115A 8/UB 164.02 g 0 g 0.25694 0 g" at bounding box center [317, 252] width 548 height 124
click at [517, 243] on div "AU storage 25115A 8/UB 164.02 g 0 g 0.25694 0 g" at bounding box center [317, 252] width 548 height 124
click at [554, 242] on div "AU storage 25115A 8/UB 164.02 g 0 g 0.25694 0 g" at bounding box center [317, 252] width 548 height 124
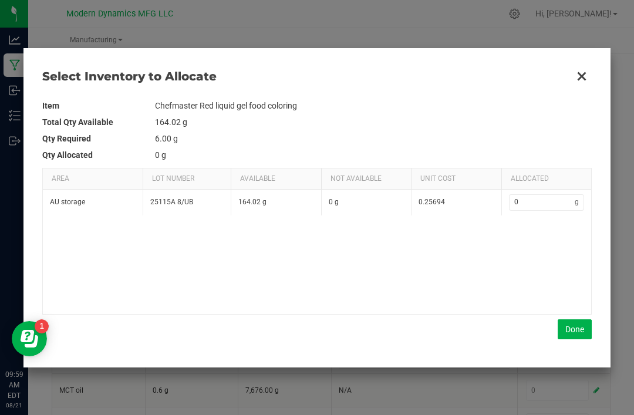
click at [577, 242] on div "AU storage 25115A 8/UB 164.02 g 0 g 0.25694 0 g" at bounding box center [317, 252] width 548 height 124
click at [547, 242] on div "AU storage 25115A 8/UB 164.02 g 0 g 0.25694 0 g" at bounding box center [317, 252] width 548 height 124
click at [574, 370] on div at bounding box center [317, 207] width 634 height 415
click at [584, 329] on button "Done" at bounding box center [575, 329] width 34 height 20
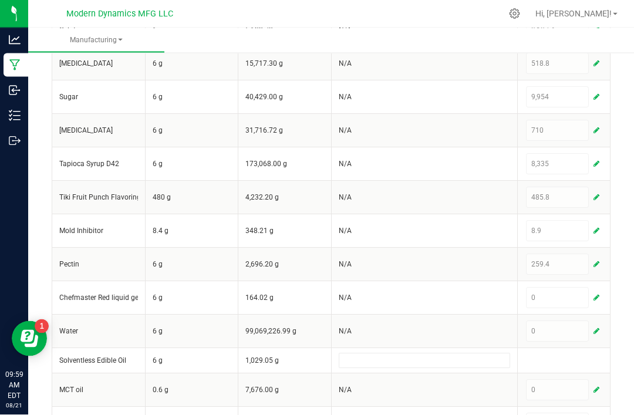
scroll to position [36, 0]
click at [601, 288] on div "0" at bounding box center [564, 298] width 76 height 21
click at [601, 291] on button "button" at bounding box center [596, 298] width 11 height 14
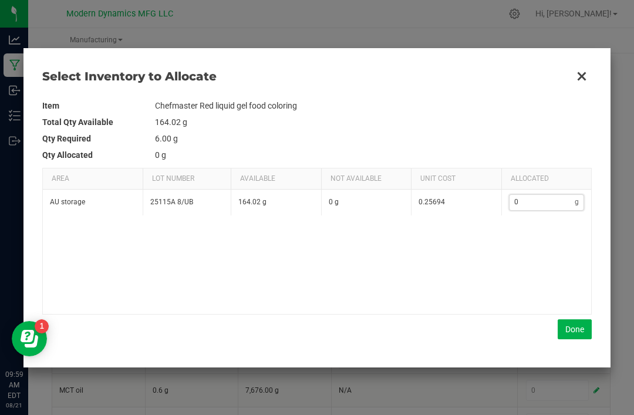
click at [544, 205] on input "0" at bounding box center [543, 202] width 66 height 15
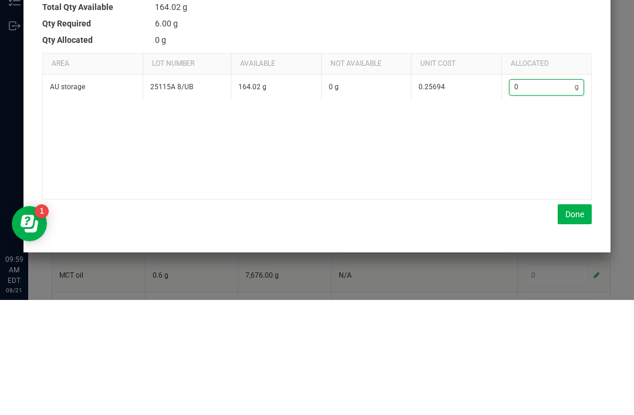
type input "2"
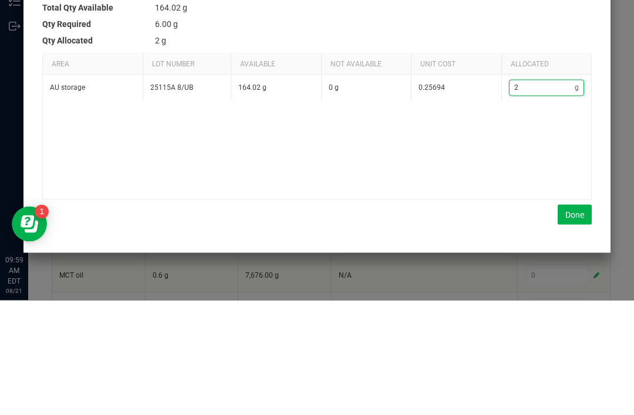
type input "26"
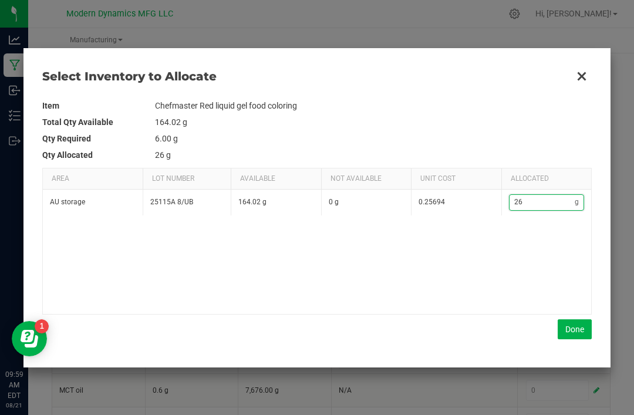
type input "26"
click at [570, 314] on kendo-grid "Area Lot Number Available Not Available Unit Cost Allocated AU storage 25115A 8…" at bounding box center [317, 241] width 550 height 147
click at [582, 331] on button "Done" at bounding box center [575, 329] width 34 height 20
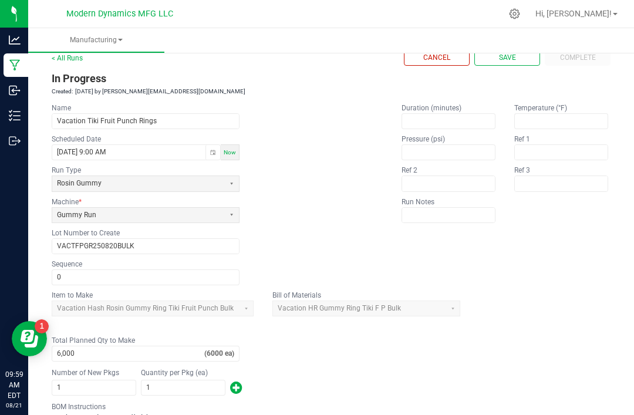
scroll to position [22, 0]
click at [509, 52] on span "Save" at bounding box center [507, 57] width 17 height 10
type input "1"
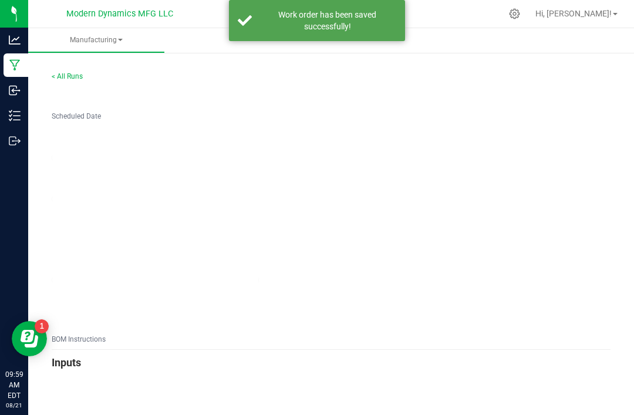
type input "1"
type input "Vacation Tiki Fruit Punch Rings"
type input "VACTFPGR250820BULK"
type input "0"
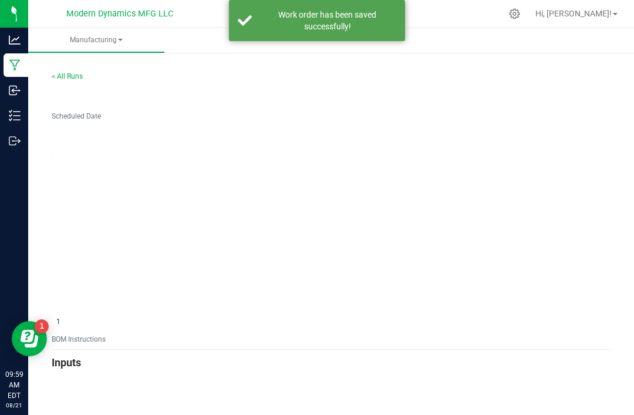
type input "6,000"
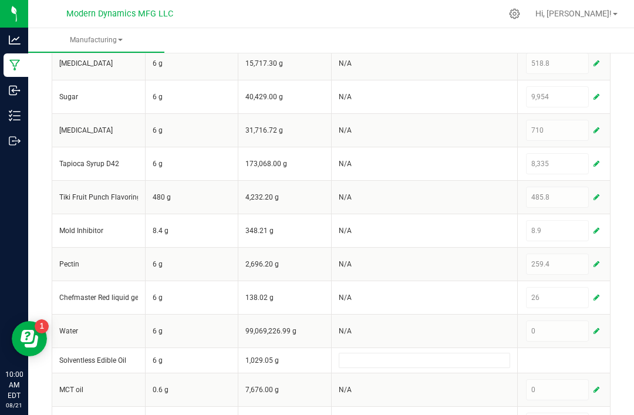
scroll to position [482, 0]
click at [598, 387] on span "button" at bounding box center [597, 390] width 6 height 9
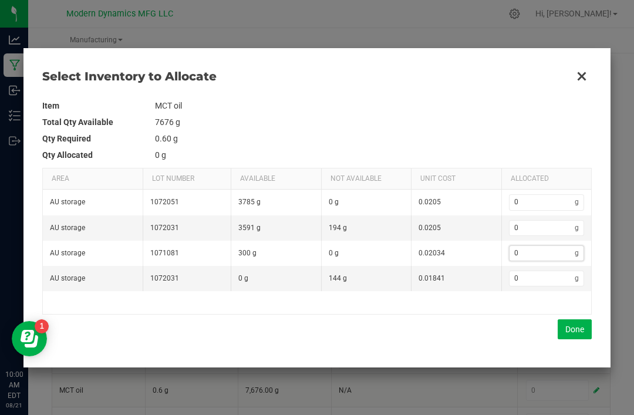
click at [534, 259] on input "0" at bounding box center [543, 253] width 66 height 15
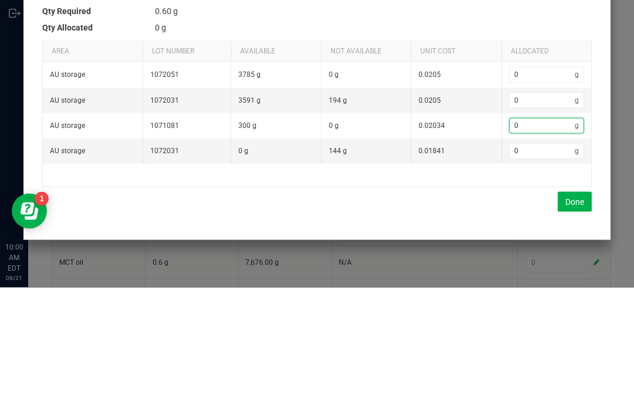
type input "1"
type input "19"
type input "196"
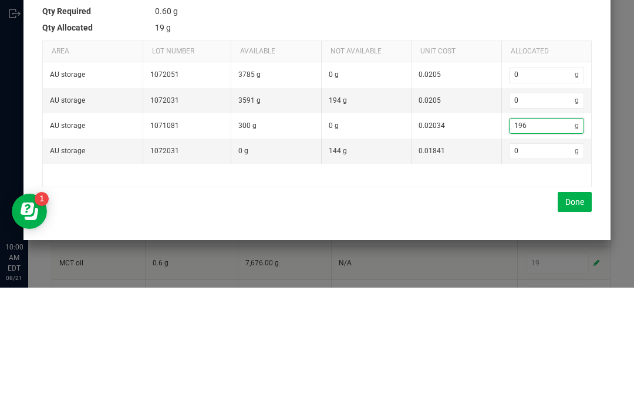
type input "196"
type input "196.5"
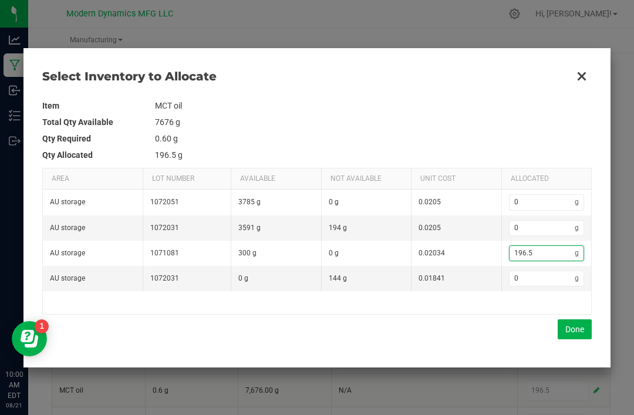
click at [577, 322] on button "Done" at bounding box center [575, 329] width 34 height 20
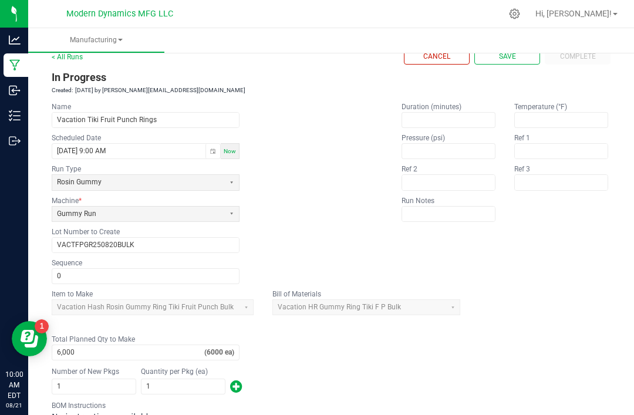
scroll to position [23, 0]
click at [512, 48] on button "Save" at bounding box center [507, 56] width 66 height 16
type input "1"
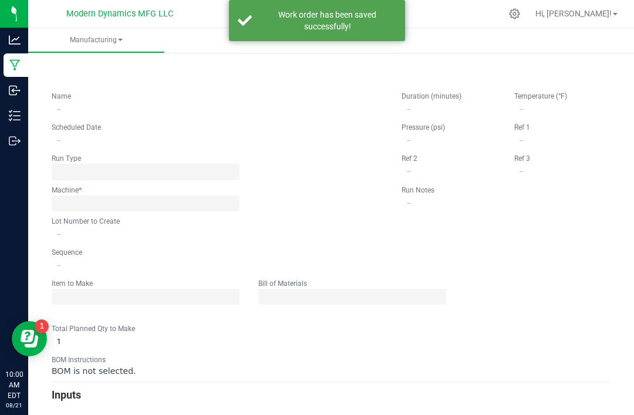
scroll to position [0, 0]
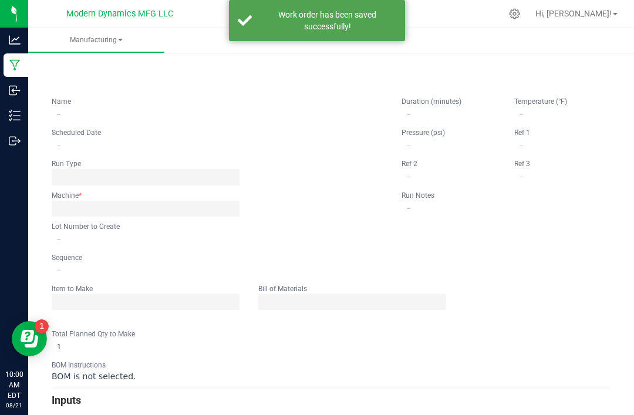
type input "Vacation Tiki Fruit Punch Rings"
type input "[DATE] 9:00 AM"
type input "VACTFPGR250820BULK"
type input "0"
type input "6,000"
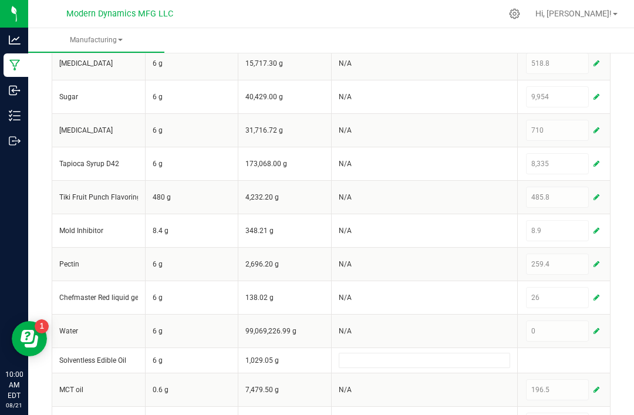
scroll to position [482, 0]
click at [600, 415] on html "Analytics Manufacturing Inbound Inventory Outbound 10:01 AM EDT [DATE] 08/21 Mo…" at bounding box center [317, 207] width 634 height 415
click at [597, 415] on html "Analytics Manufacturing Inbound Inventory Outbound 10:01 AM EDT [DATE] 08/21 Mo…" at bounding box center [317, 207] width 634 height 415
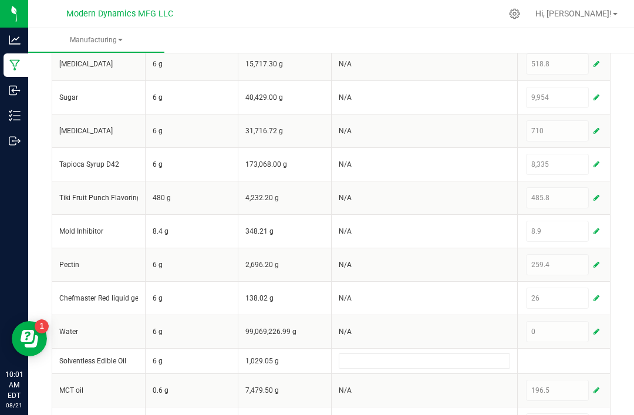
click at [607, 415] on html "Analytics Manufacturing Inbound Inventory Outbound 10:01 AM EDT [DATE] 08/21 Mo…" at bounding box center [317, 207] width 634 height 415
click at [594, 415] on html "Analytics Manufacturing Inbound Inventory Outbound 10:01 AM EDT [DATE] 08/21 Mo…" at bounding box center [317, 207] width 634 height 415
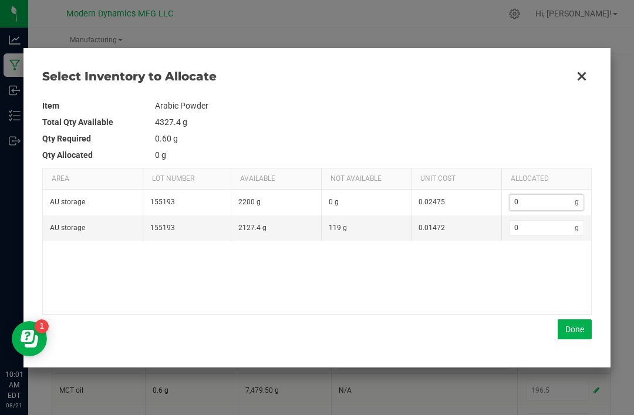
click at [546, 197] on input "0" at bounding box center [543, 202] width 66 height 15
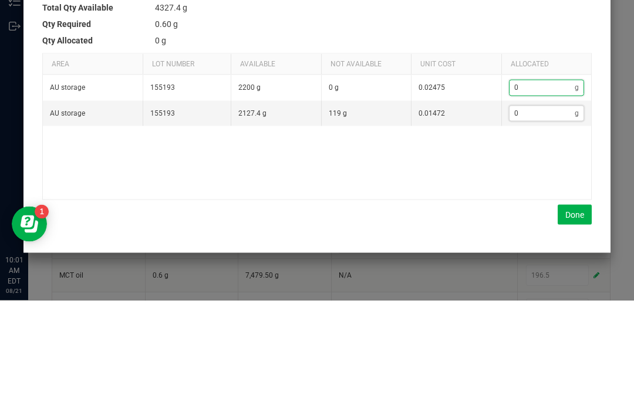
click at [548, 221] on input "0" at bounding box center [543, 228] width 66 height 15
type input "1"
type input "12"
type input "120"
type input "120.7"
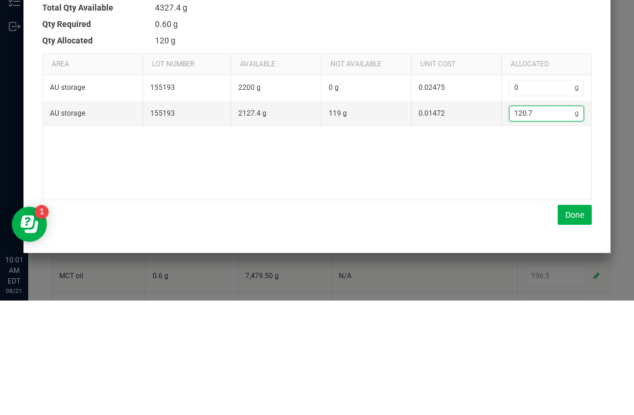
type input "120.7"
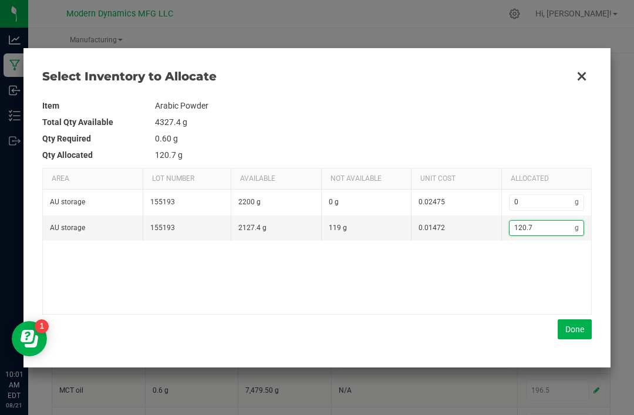
click at [575, 326] on button "Done" at bounding box center [575, 329] width 34 height 20
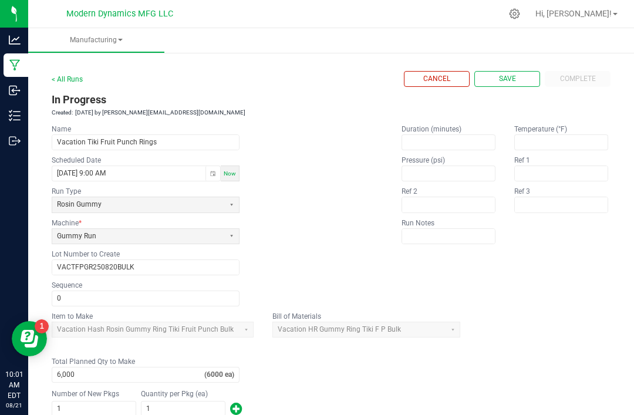
scroll to position [0, 0]
click at [513, 72] on button "Save" at bounding box center [507, 79] width 66 height 16
type input "1"
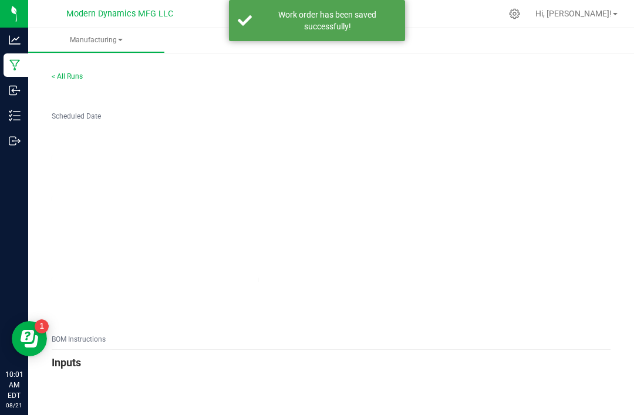
type input "1"
type input "Vacation Tiki Fruit Punch Rings"
type input "VACTFPGR250820BULK"
type input "0"
type input "6,000"
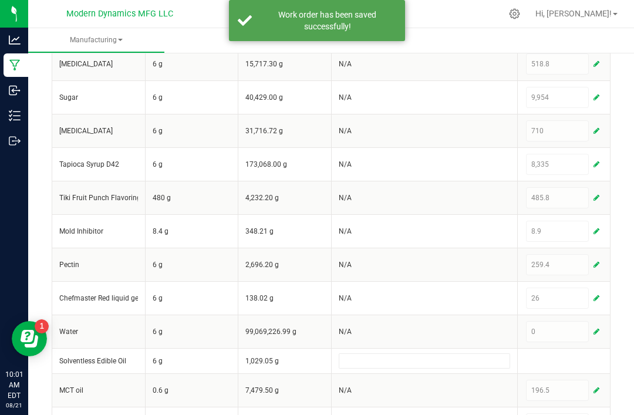
scroll to position [38, 0]
